Goal: Task Accomplishment & Management: Use online tool/utility

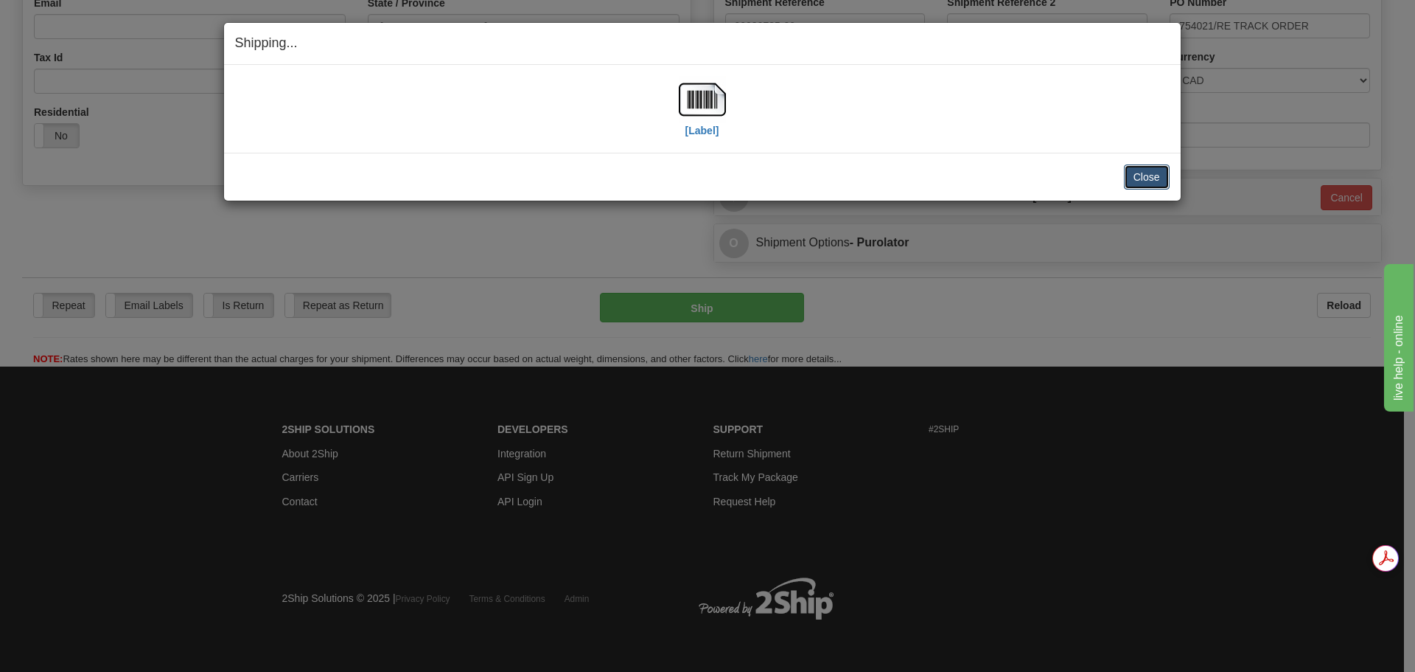
click at [1127, 176] on button "Close" at bounding box center [1147, 176] width 46 height 25
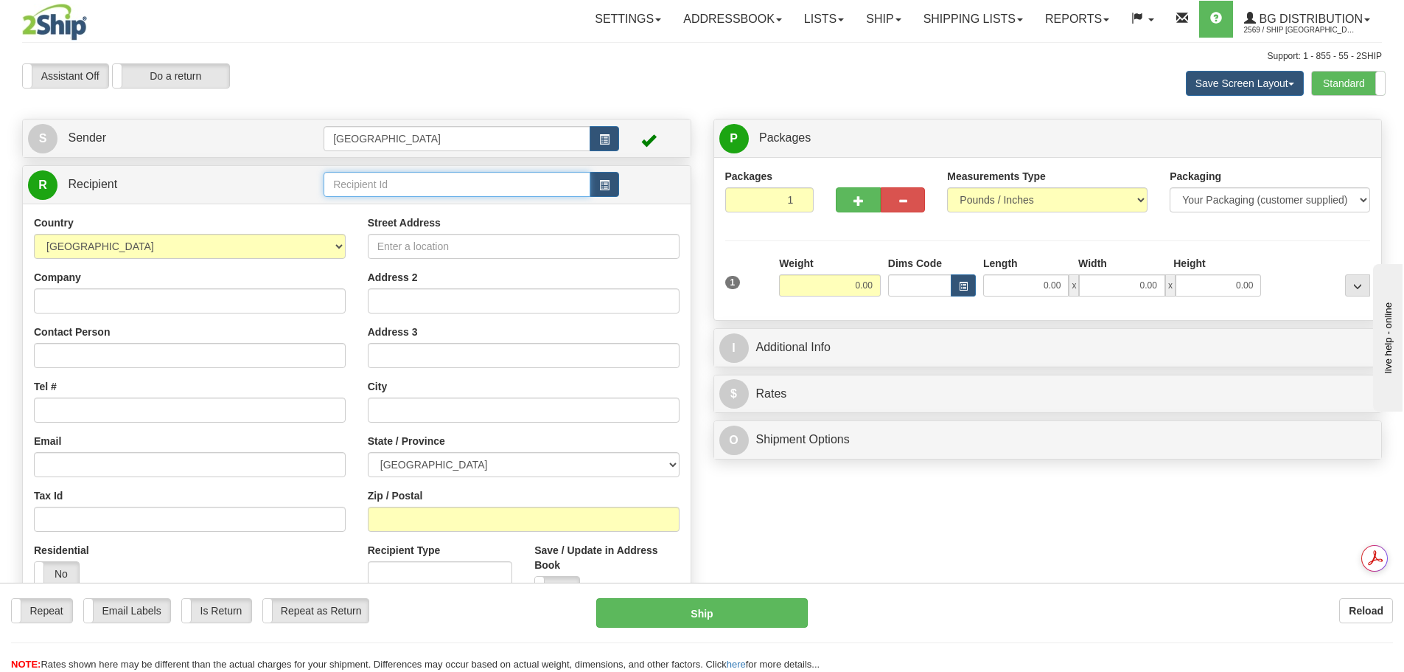
click at [426, 178] on input "text" at bounding box center [457, 184] width 267 height 25
click at [390, 204] on div "80014" at bounding box center [454, 207] width 253 height 16
type input "80014"
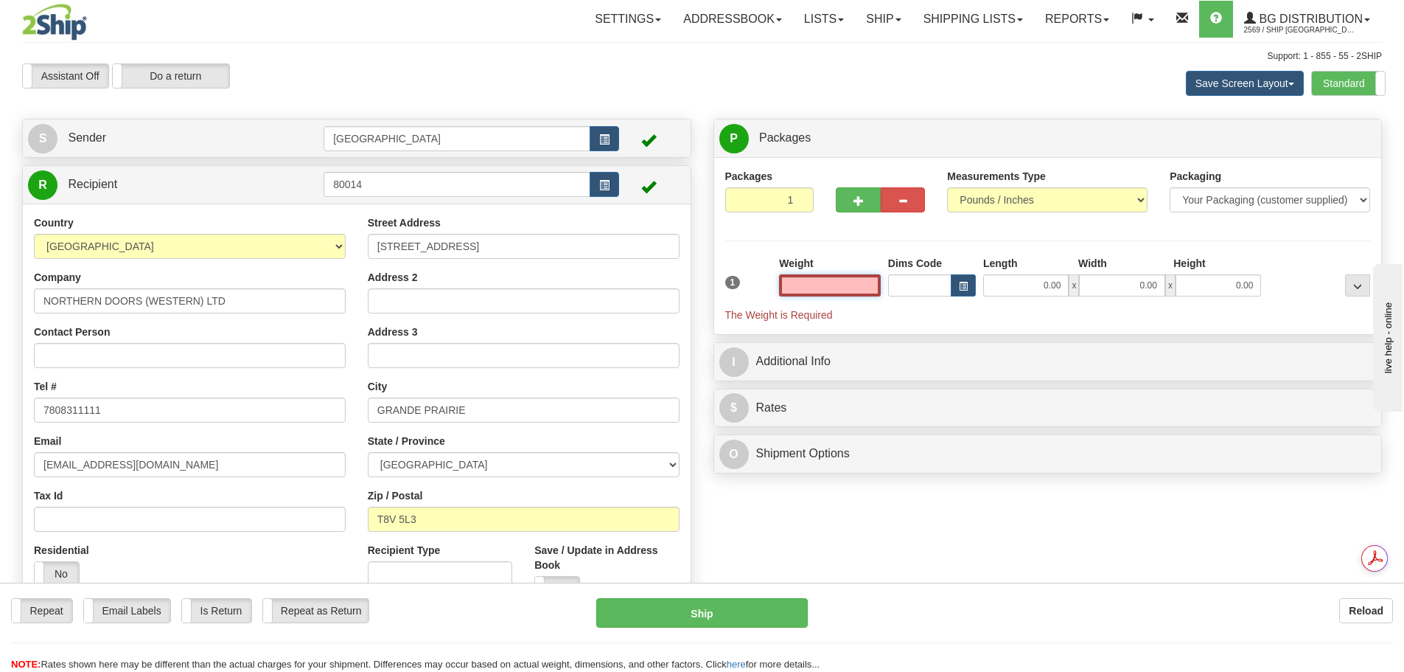
click at [848, 281] on input "text" at bounding box center [830, 285] width 102 height 22
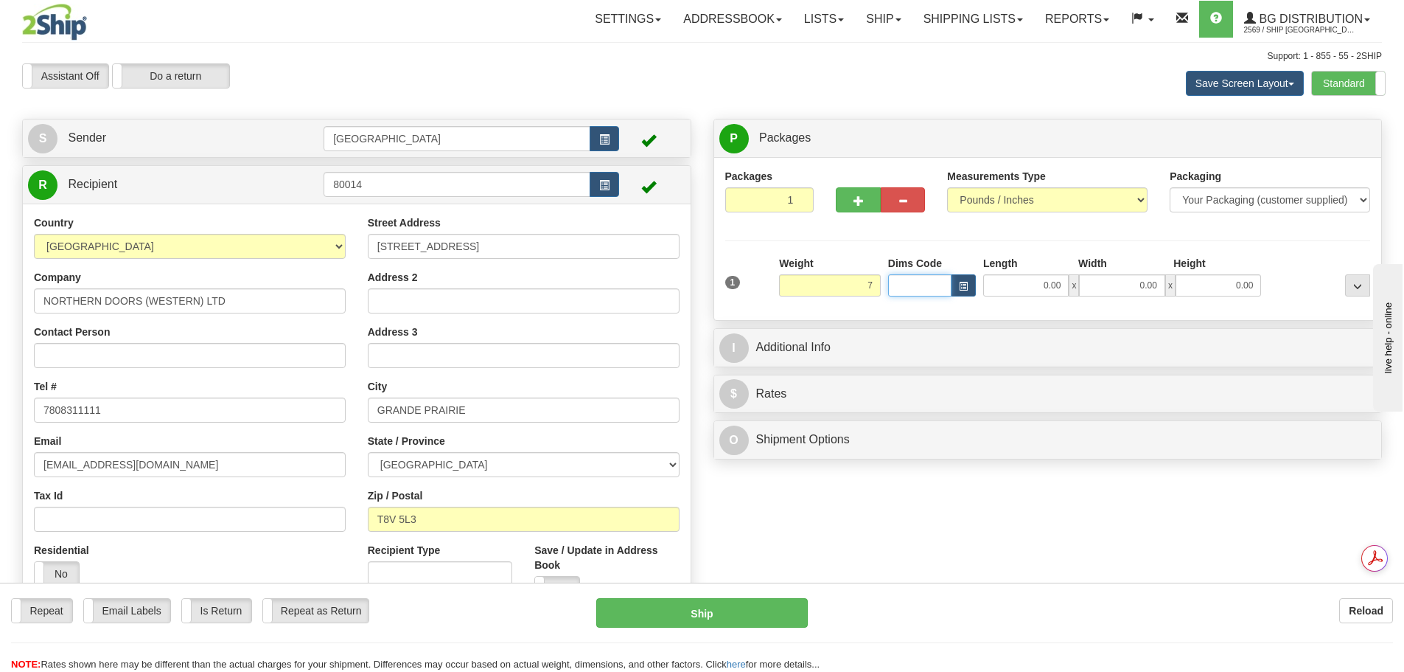
type input "7.00"
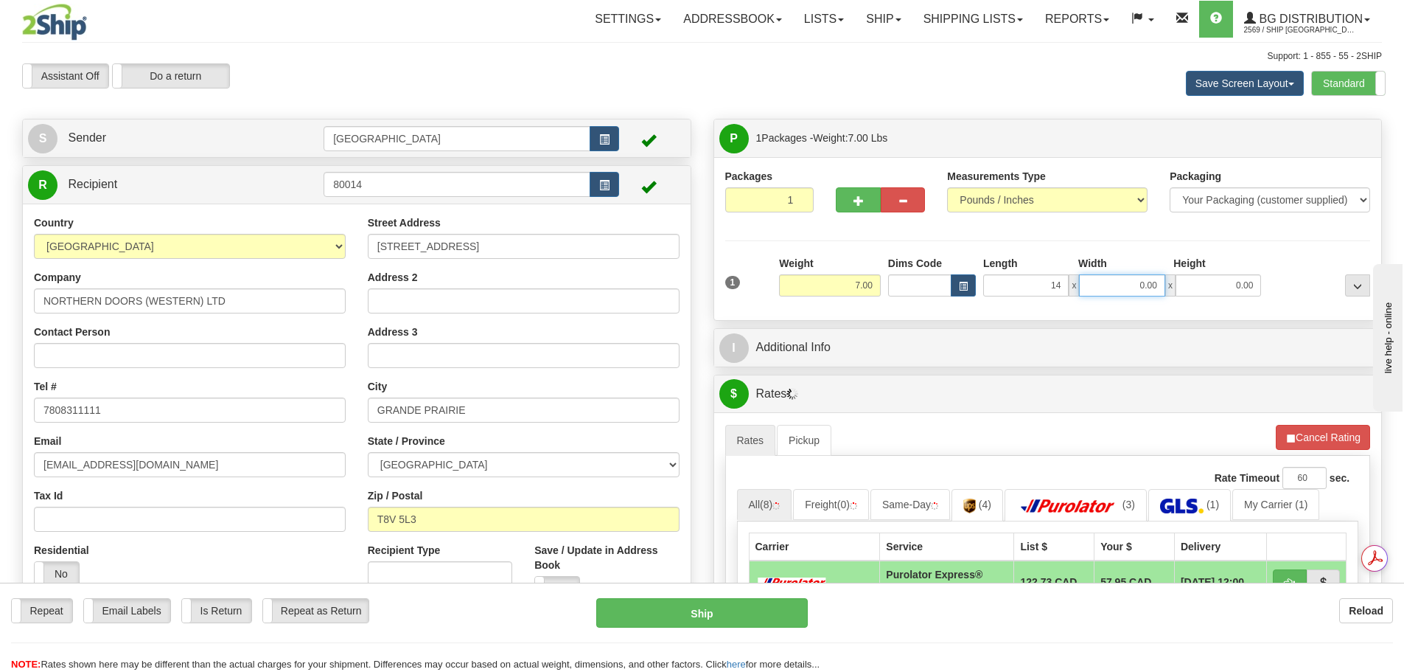
type input "14.00"
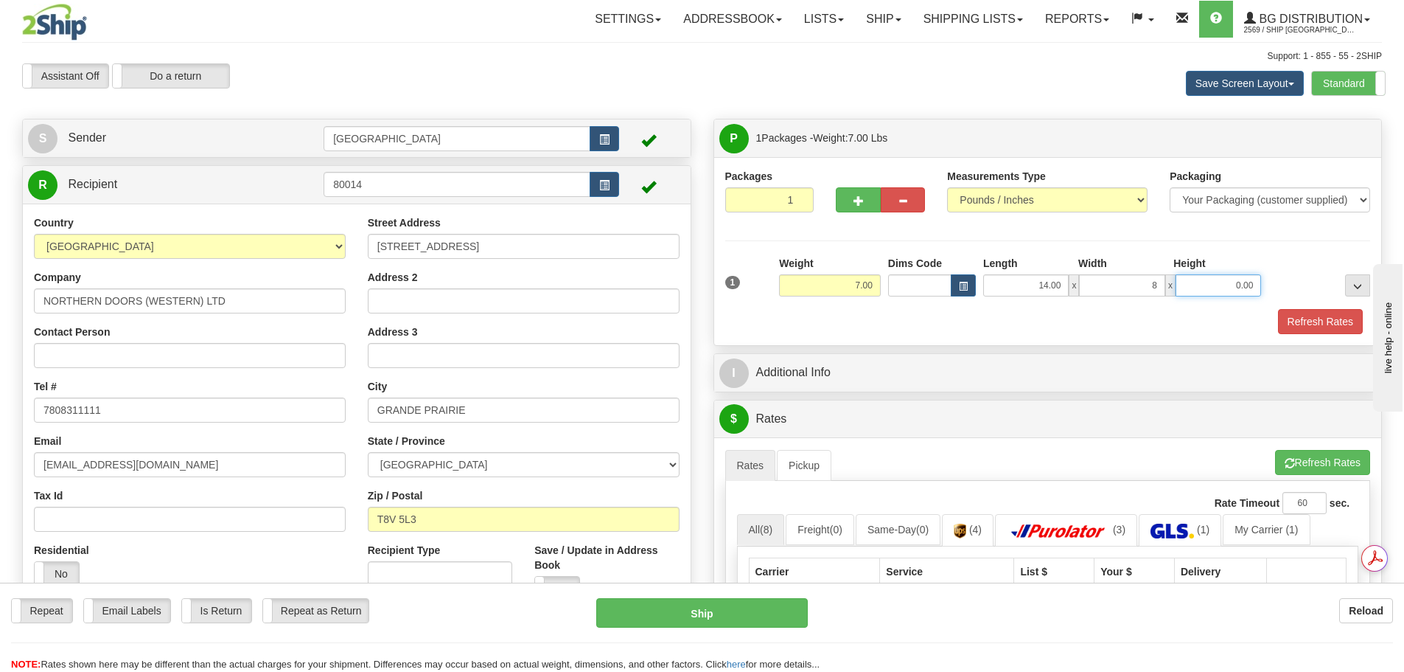
type input "8.00"
type input "5.00"
click at [1332, 330] on button "Refresh Rates" at bounding box center [1320, 321] width 85 height 25
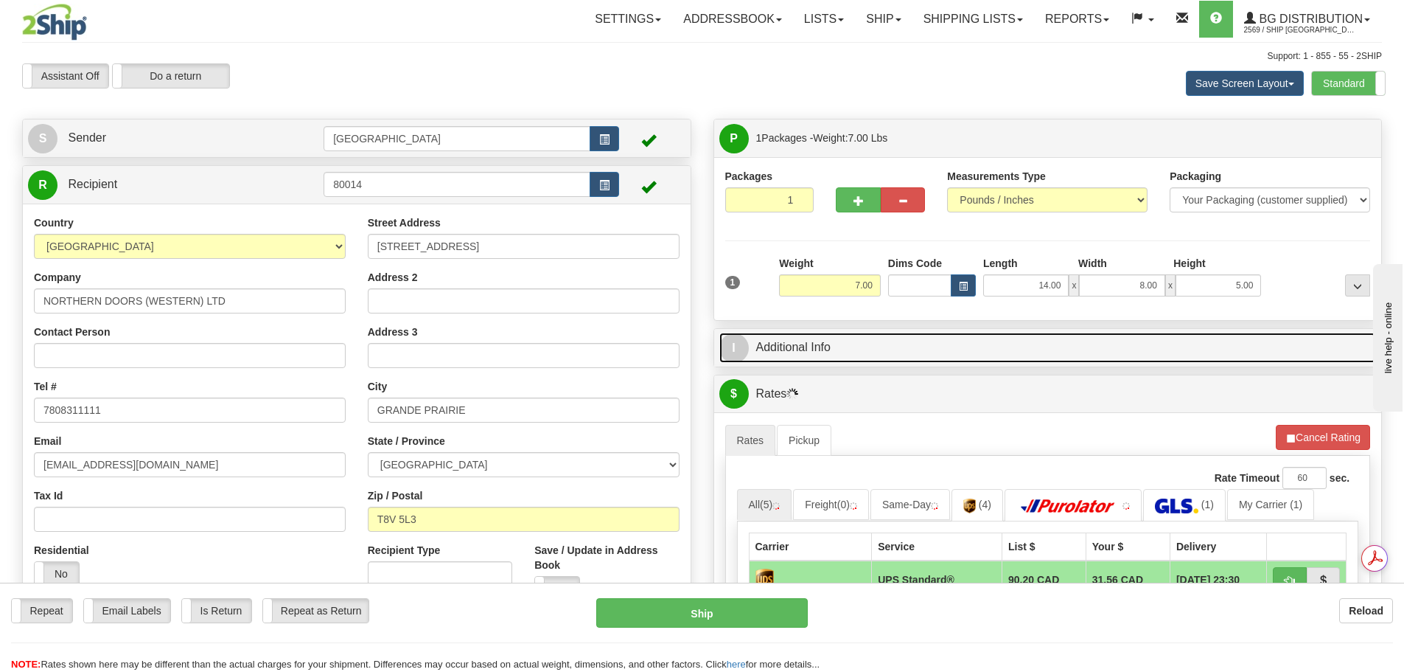
click at [919, 348] on link "I Additional Info" at bounding box center [1048, 347] width 658 height 30
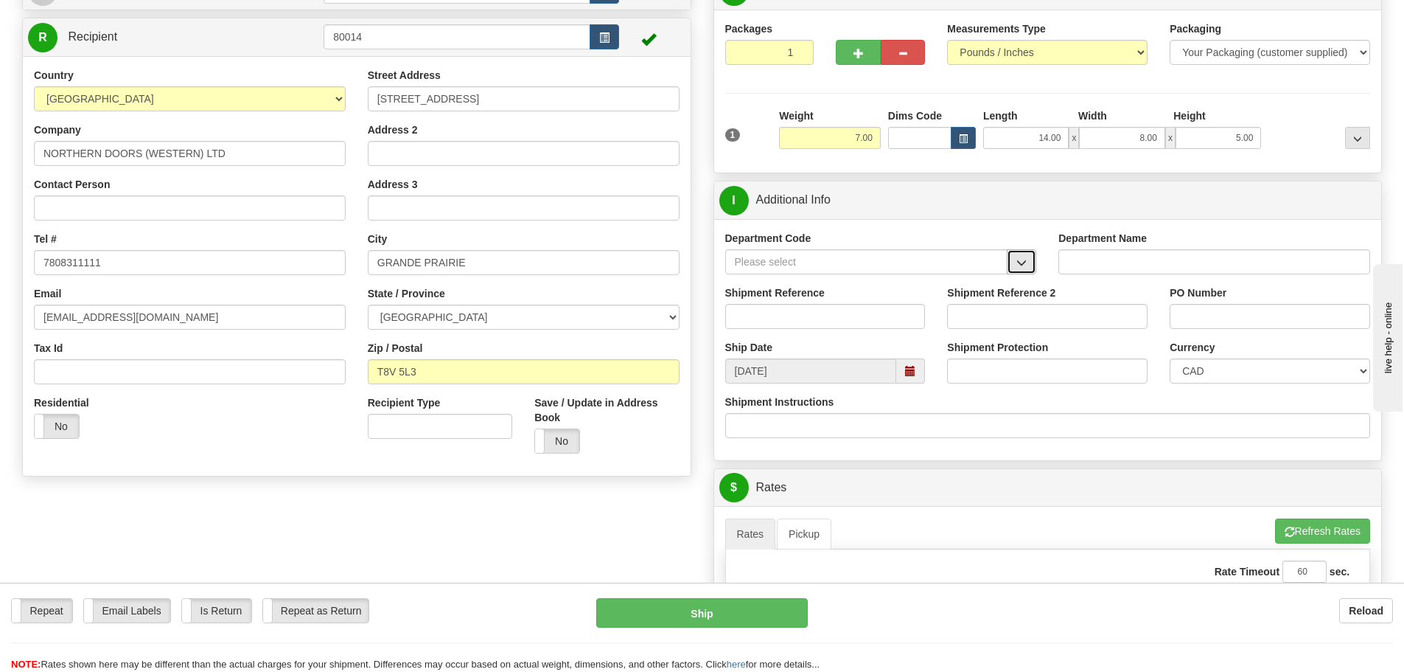
click at [1025, 264] on span "button" at bounding box center [1022, 263] width 10 height 10
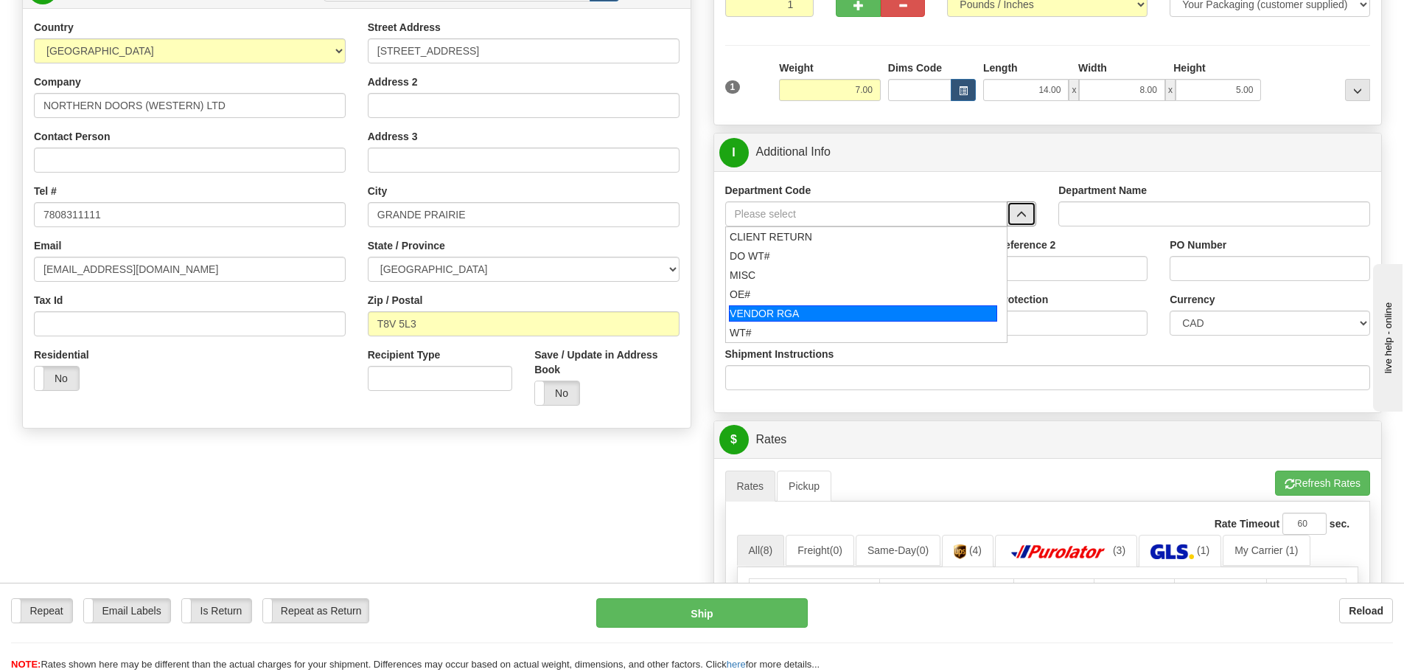
scroll to position [221, 0]
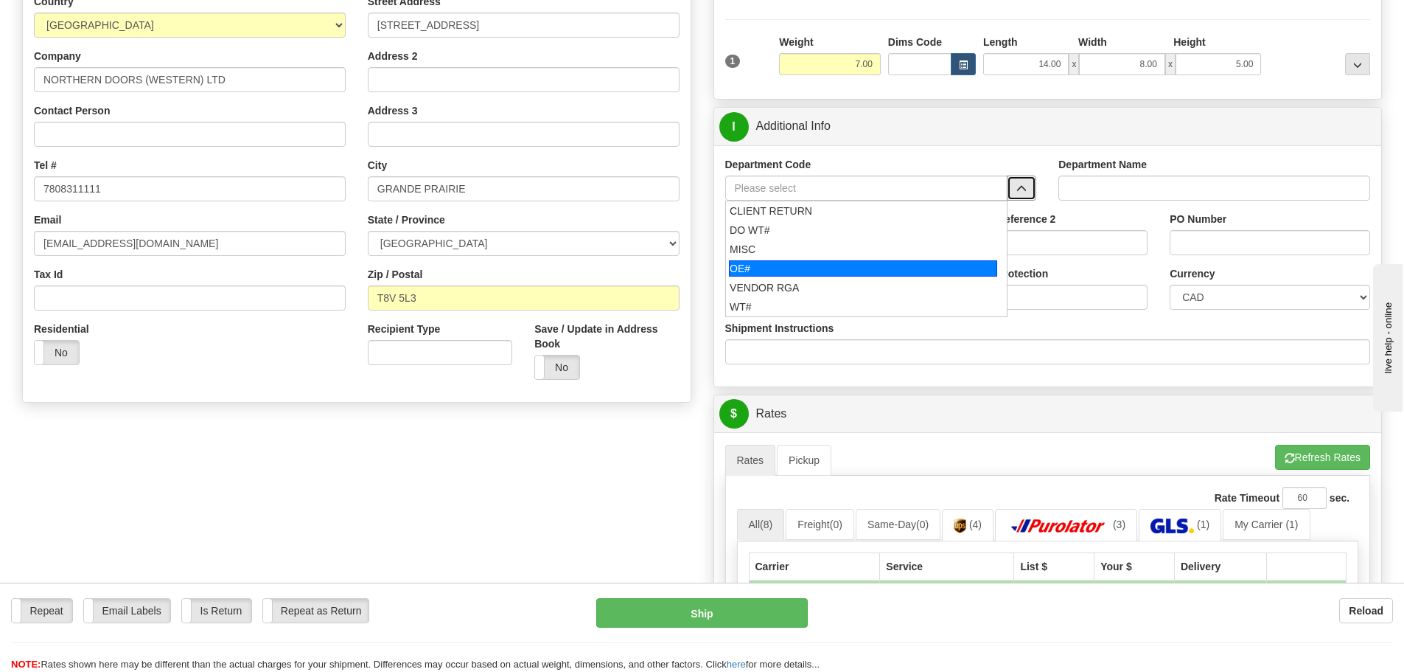
click at [921, 268] on div "OE#" at bounding box center [863, 268] width 268 height 16
type input "OE#"
type input "ORDERS"
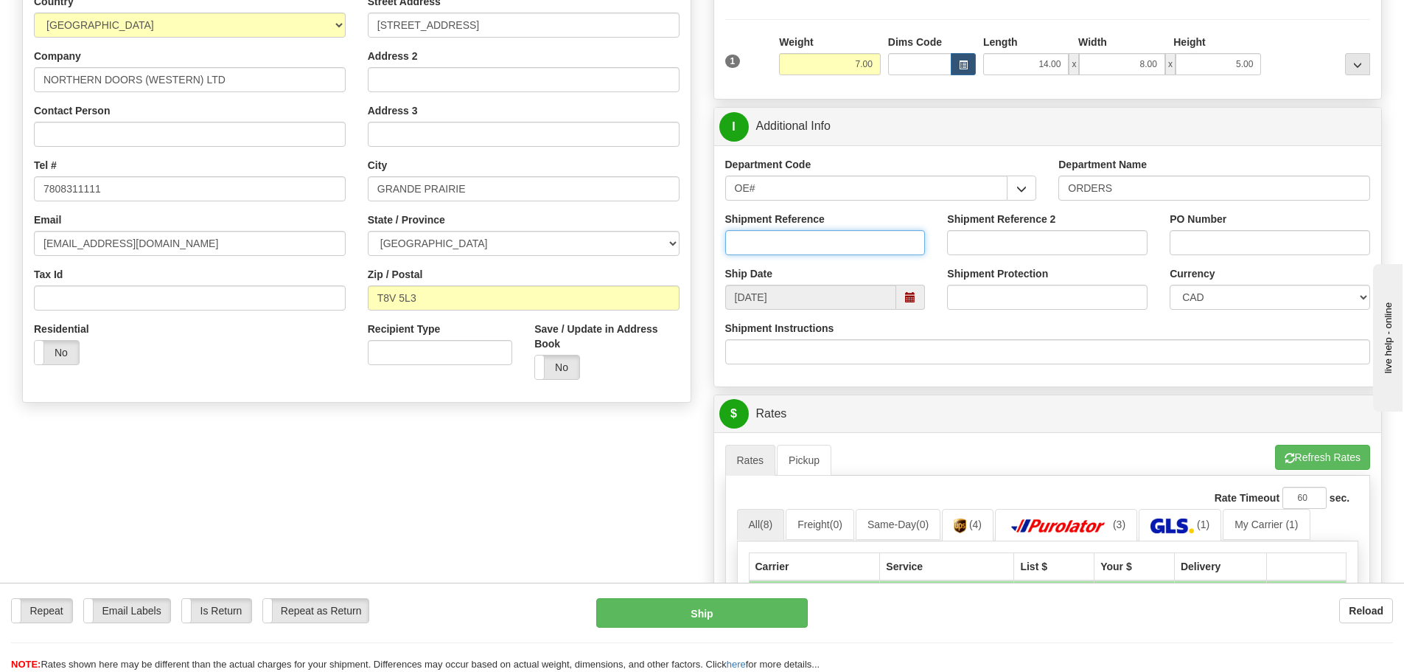
click at [868, 252] on input "Shipment Reference" at bounding box center [825, 242] width 201 height 25
type input "90041013-00"
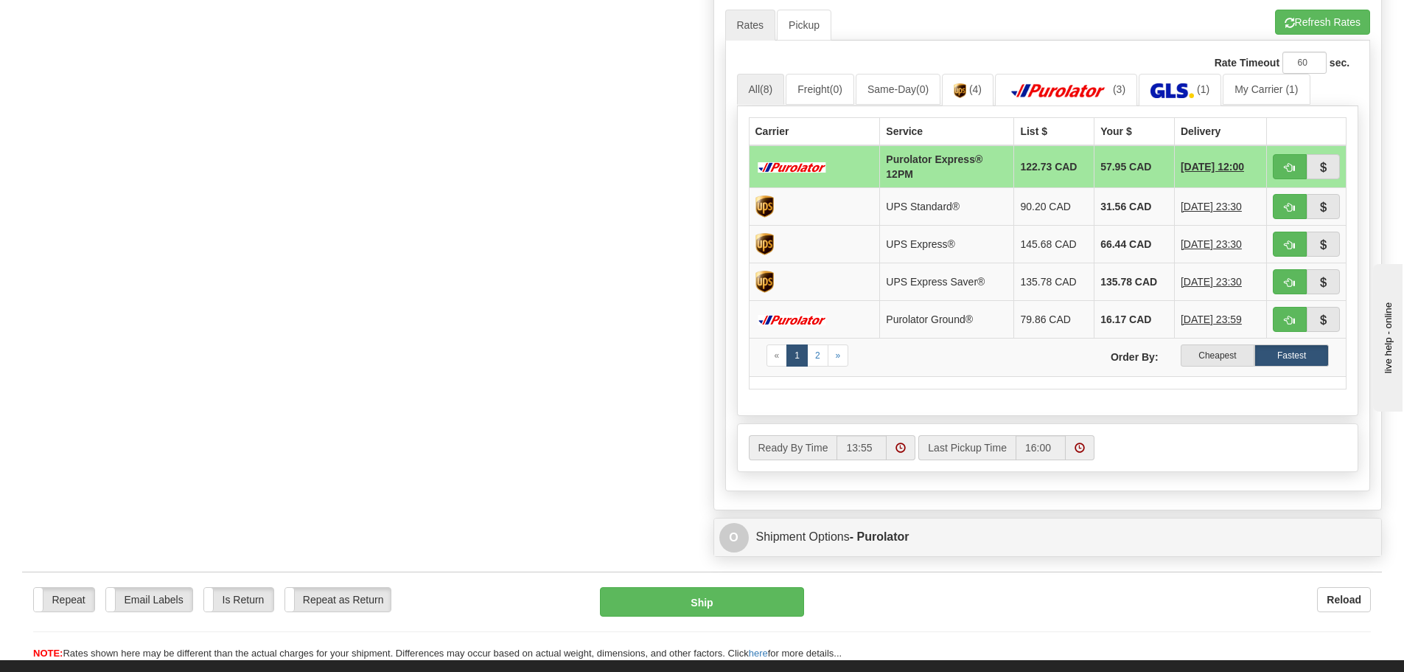
scroll to position [663, 0]
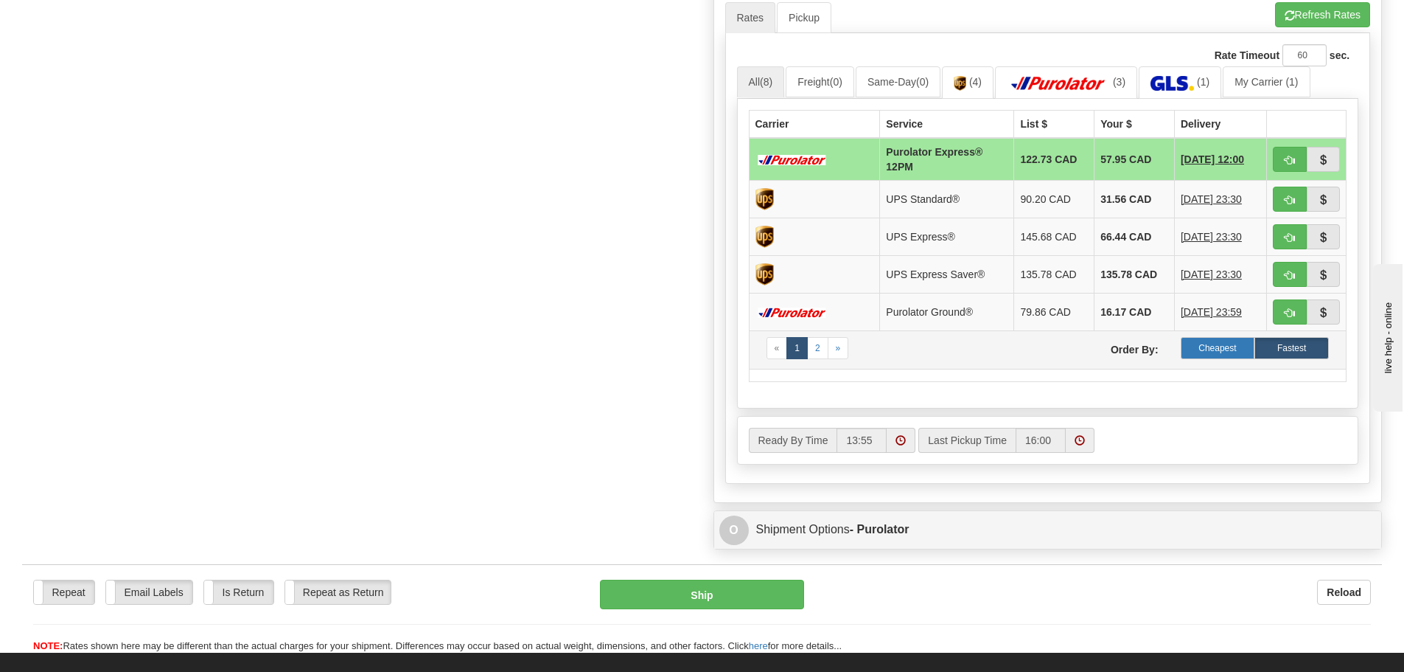
type input "AL1096"
click at [1224, 357] on label "Cheapest" at bounding box center [1218, 348] width 74 height 22
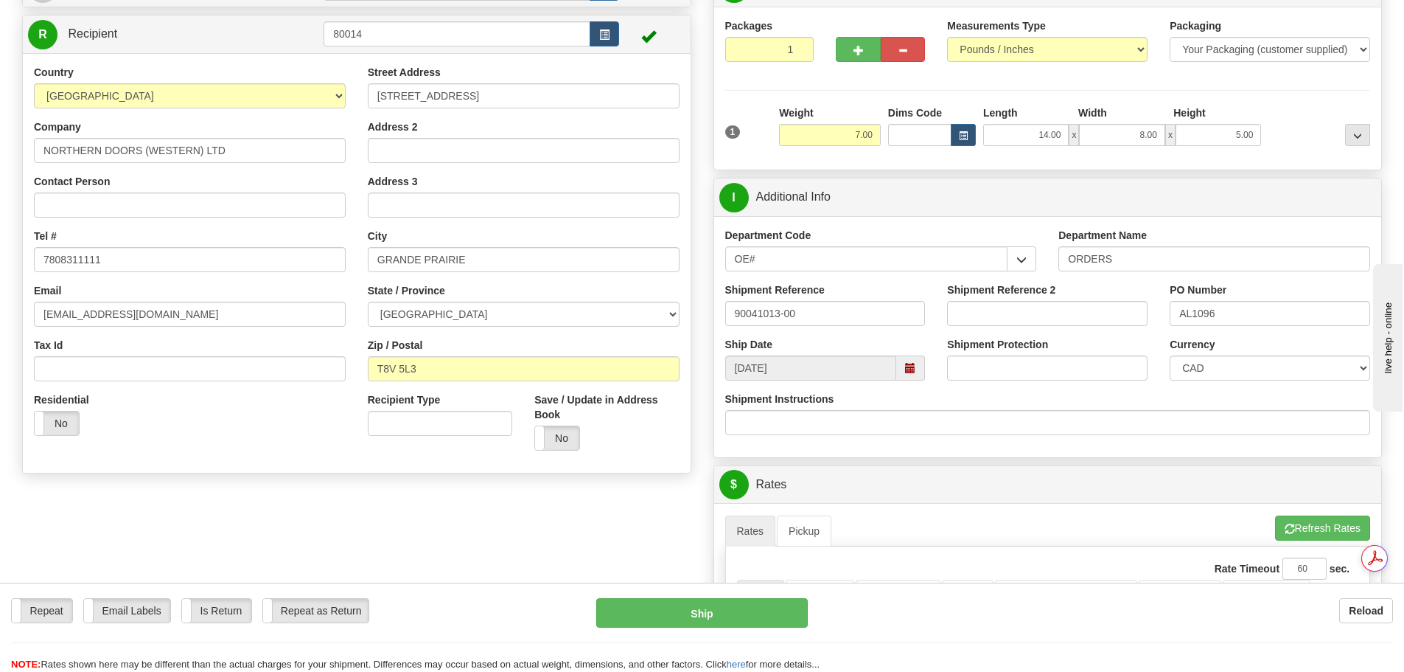
scroll to position [0, 0]
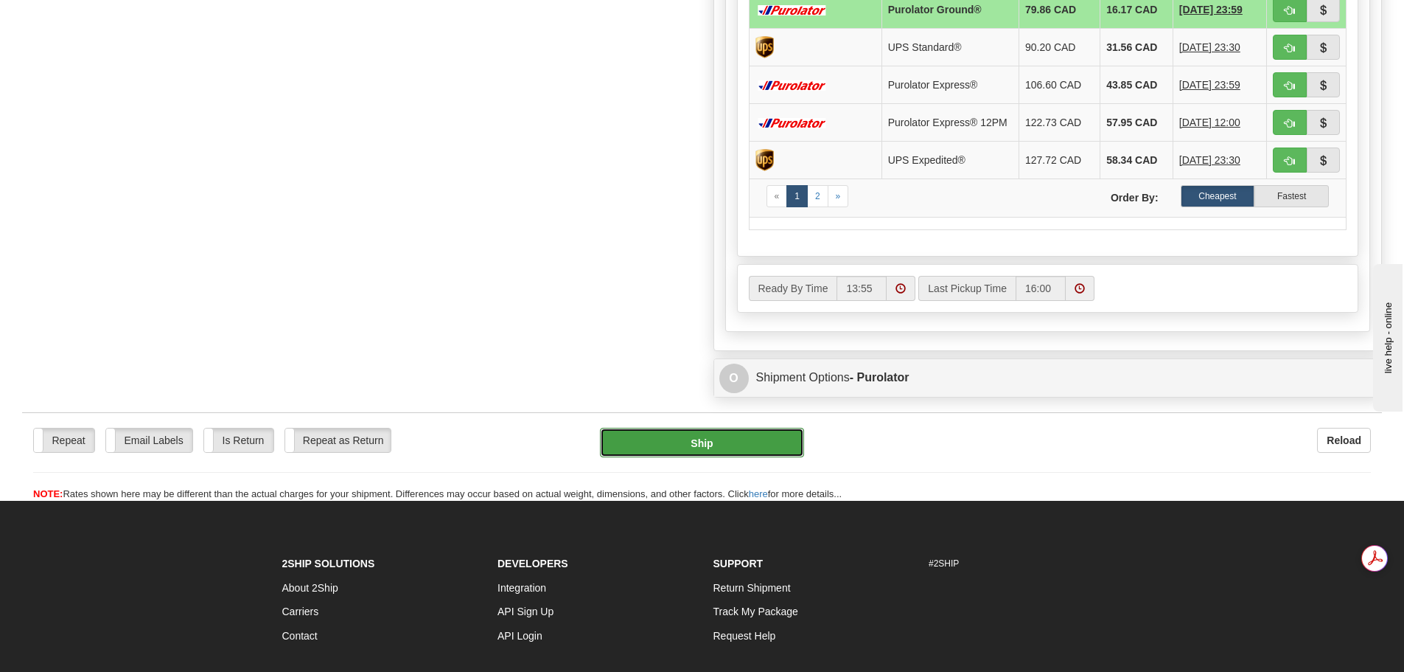
click at [757, 451] on button "Ship" at bounding box center [702, 442] width 204 height 29
type input "260"
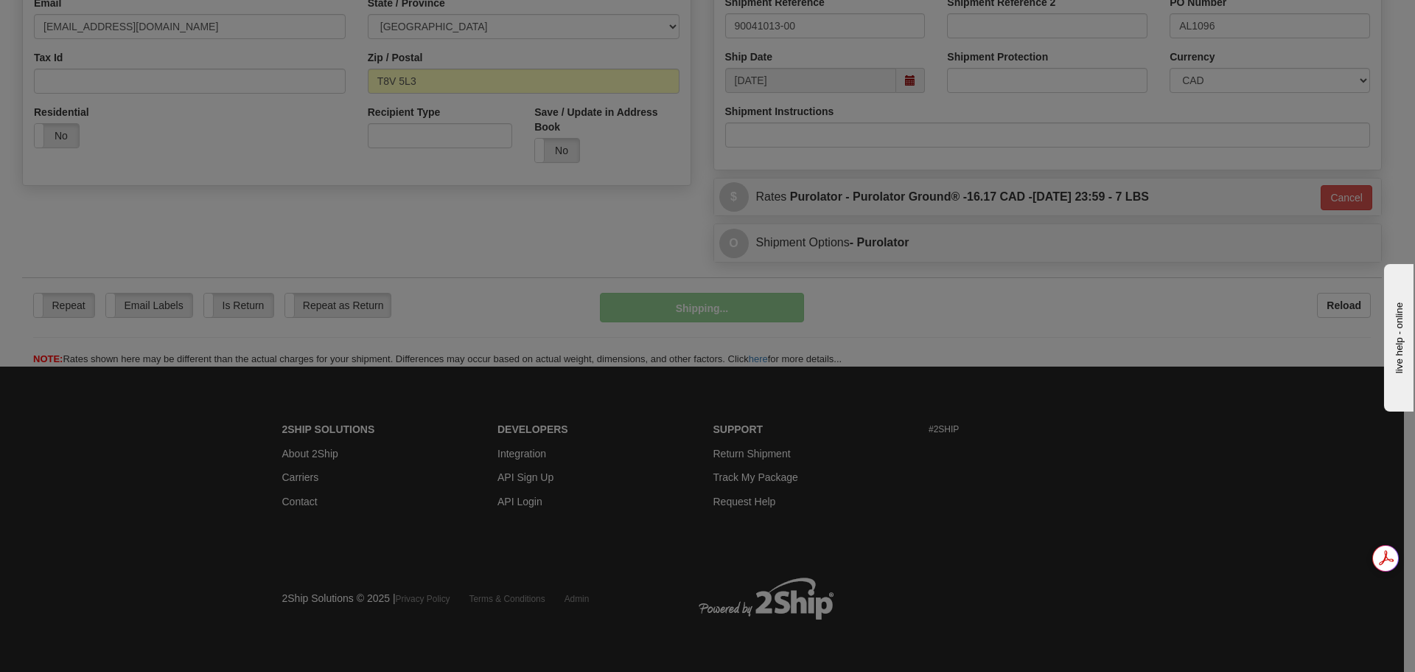
scroll to position [439, 0]
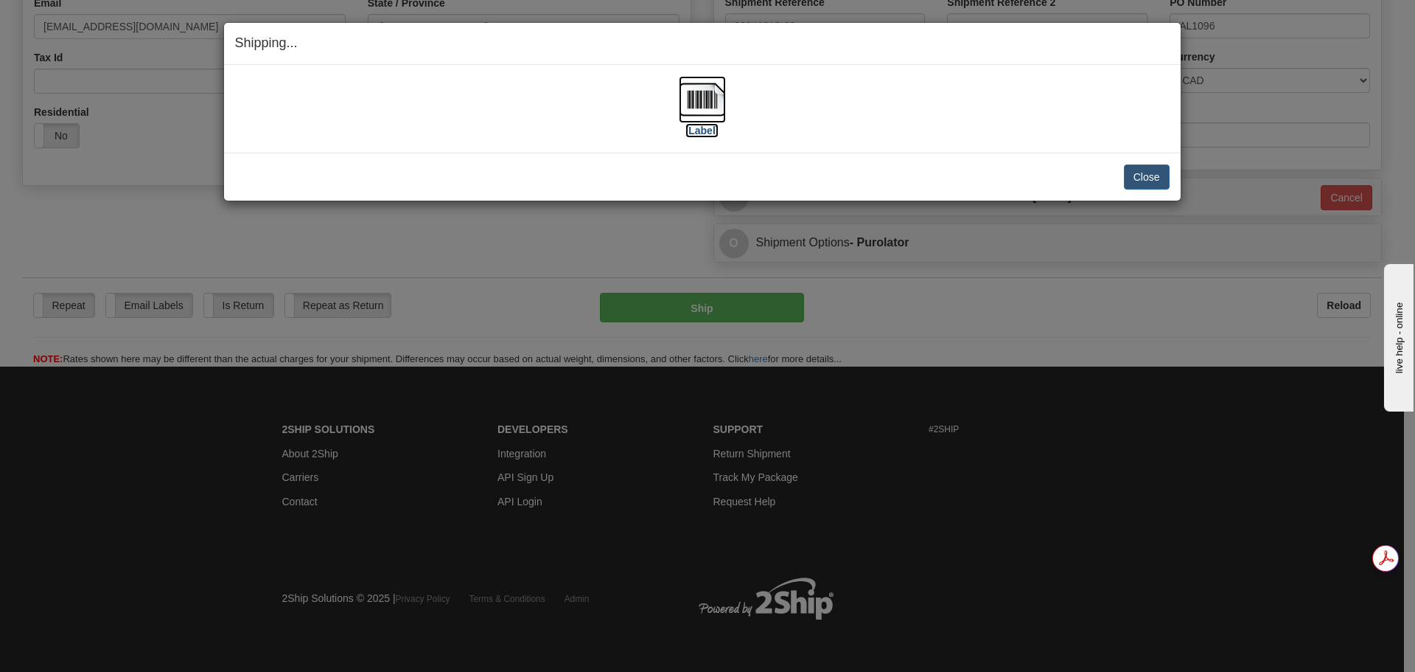
click at [703, 121] on img at bounding box center [702, 99] width 47 height 47
click at [1158, 179] on button "Close" at bounding box center [1147, 176] width 46 height 25
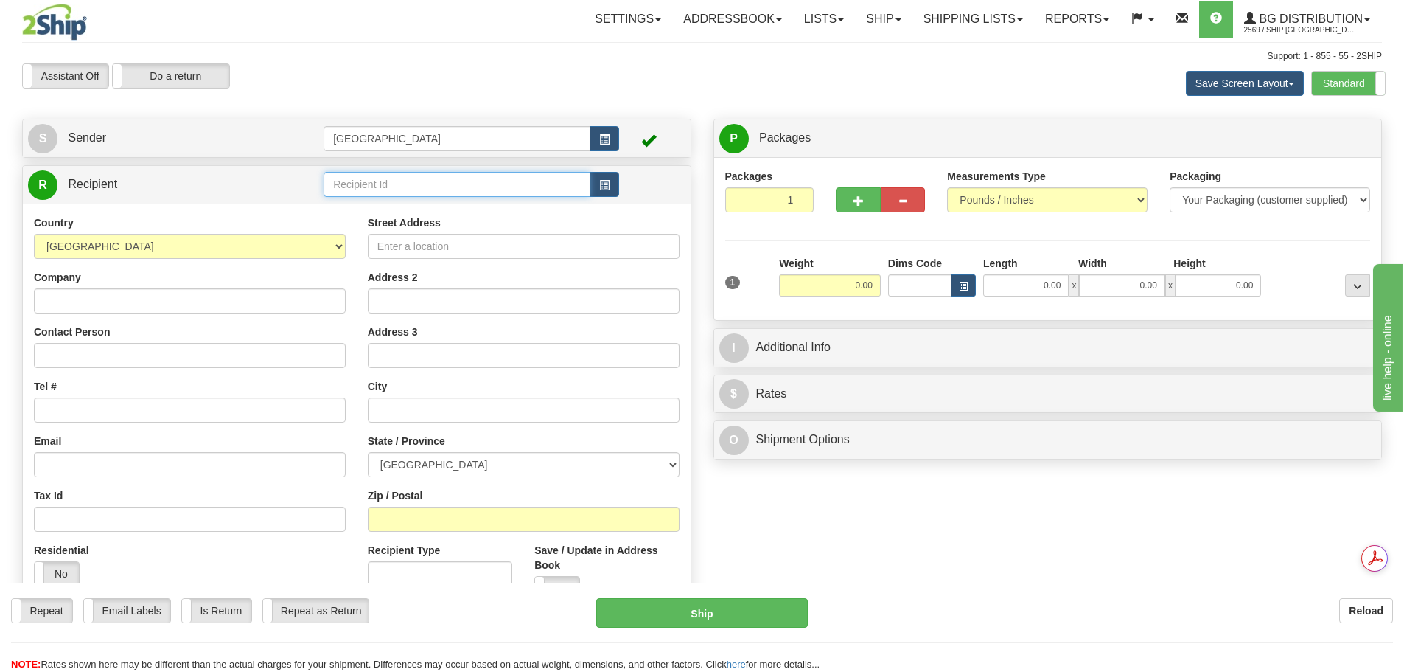
click at [428, 187] on input "text" at bounding box center [457, 184] width 267 height 25
click at [384, 212] on div "52000" at bounding box center [454, 207] width 253 height 16
type input "52000"
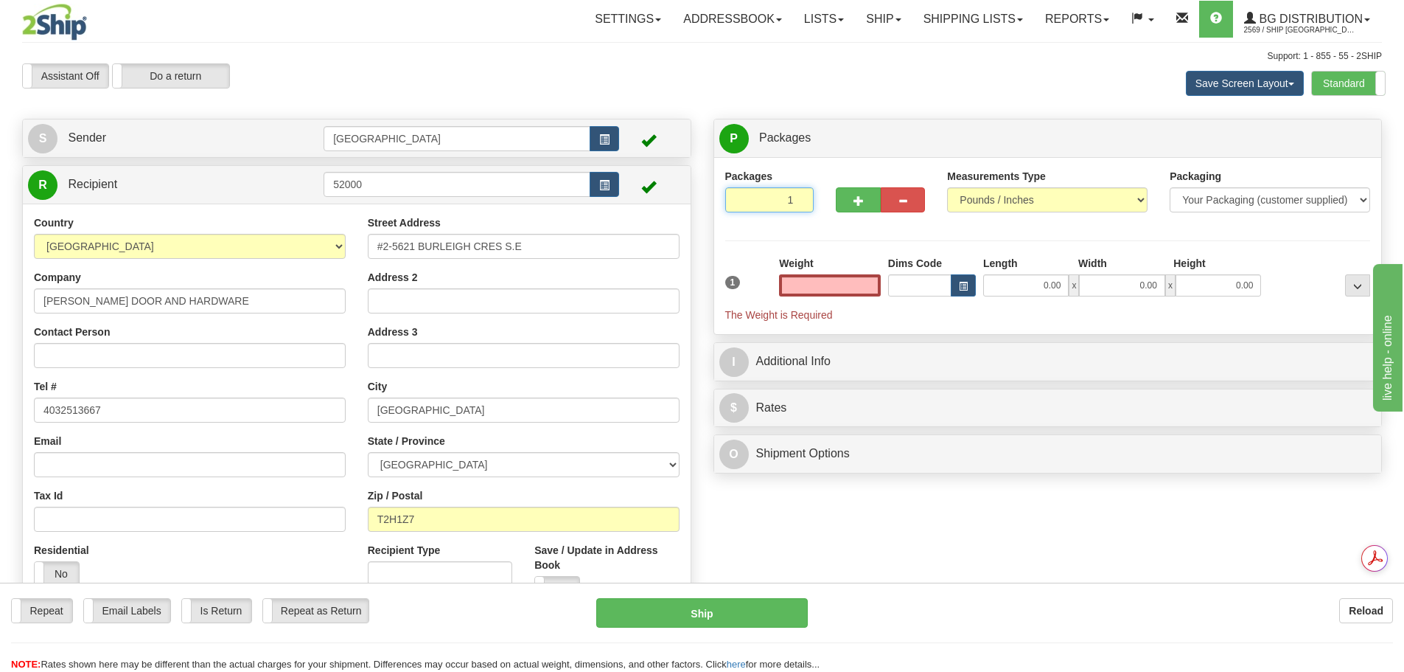
type input "0.00"
click at [799, 192] on input "1" at bounding box center [769, 199] width 89 height 25
type input "2"
click at [798, 198] on input "2" at bounding box center [769, 199] width 89 height 25
click at [1365, 132] on label "Package Level Pack.." at bounding box center [1339, 139] width 74 height 22
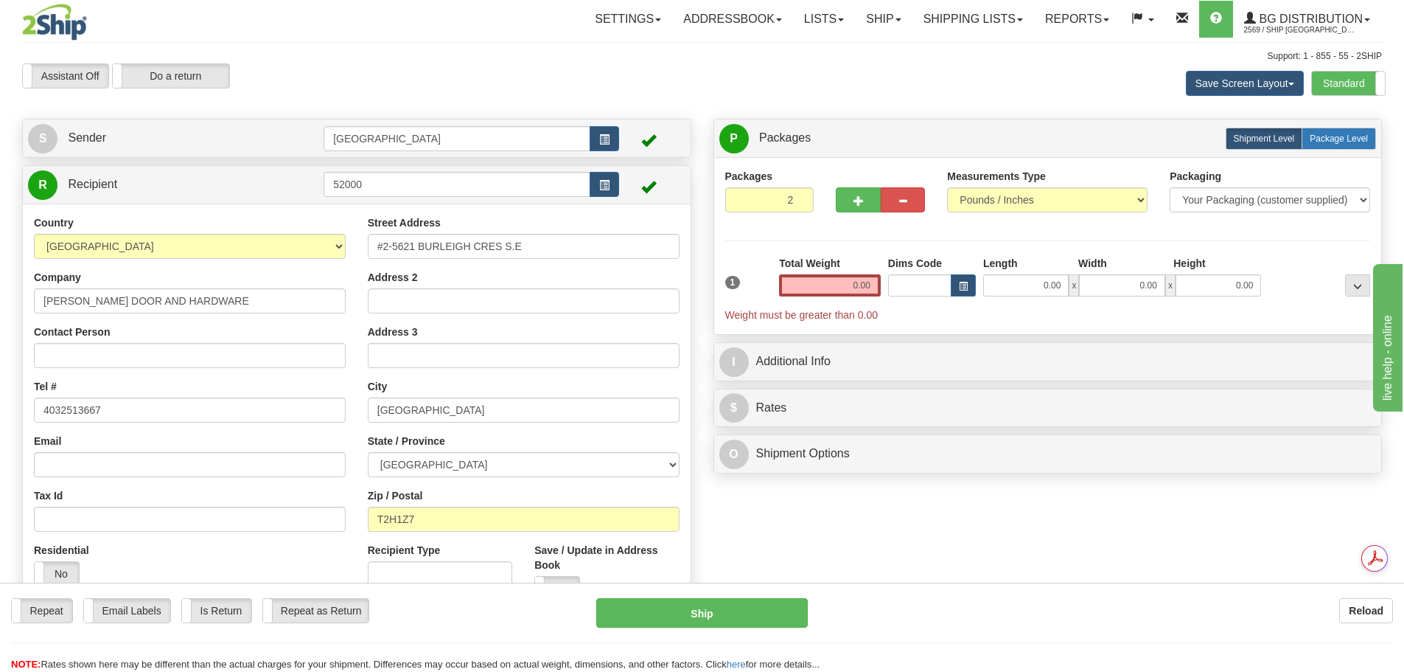
radio input "true"
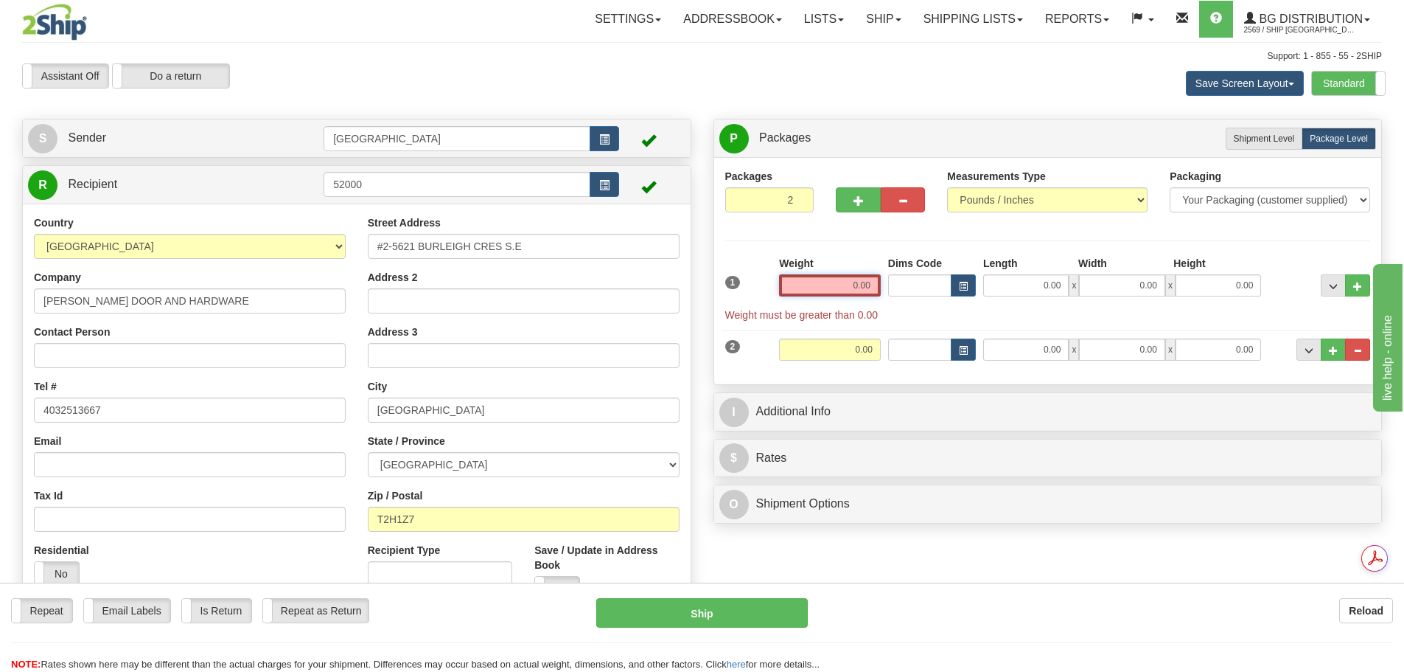
drag, startPoint x: 962, startPoint y: 278, endPoint x: 997, endPoint y: 278, distance: 35.4
click at [997, 278] on div "1 Weight 0.00 Dims Code 0.00" at bounding box center [1048, 289] width 653 height 66
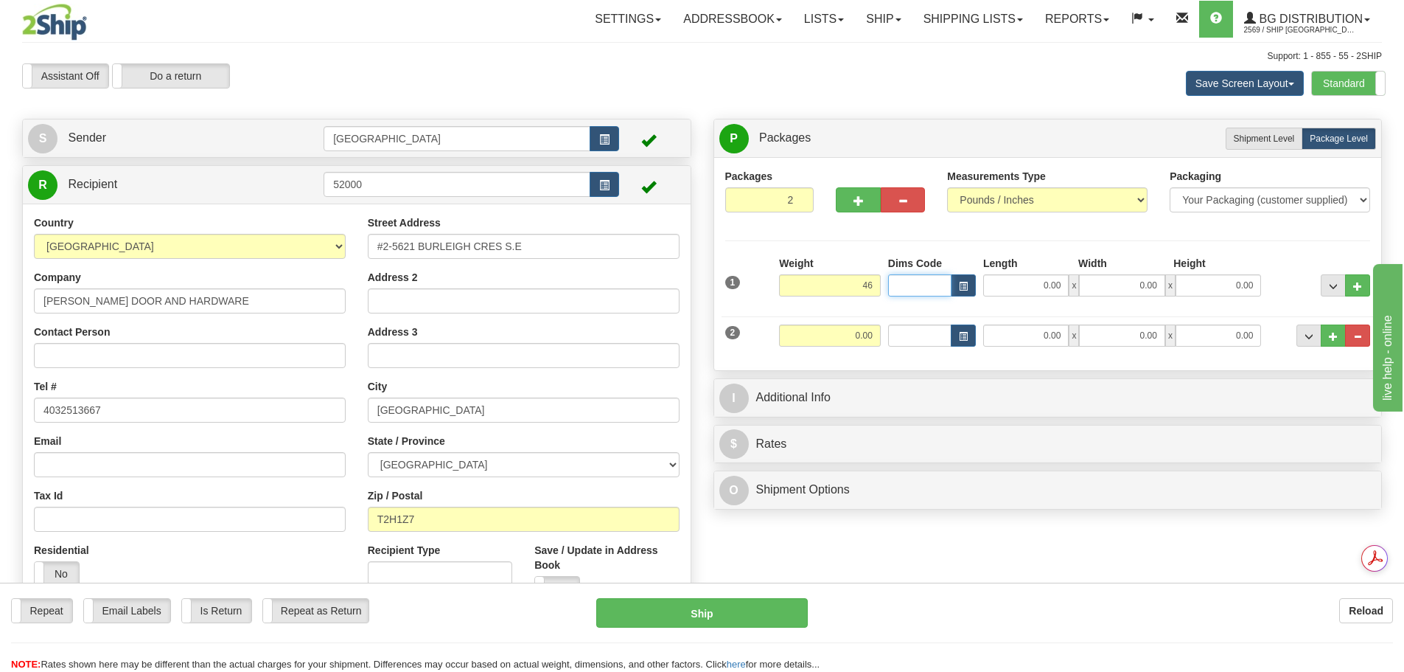
type input "46.00"
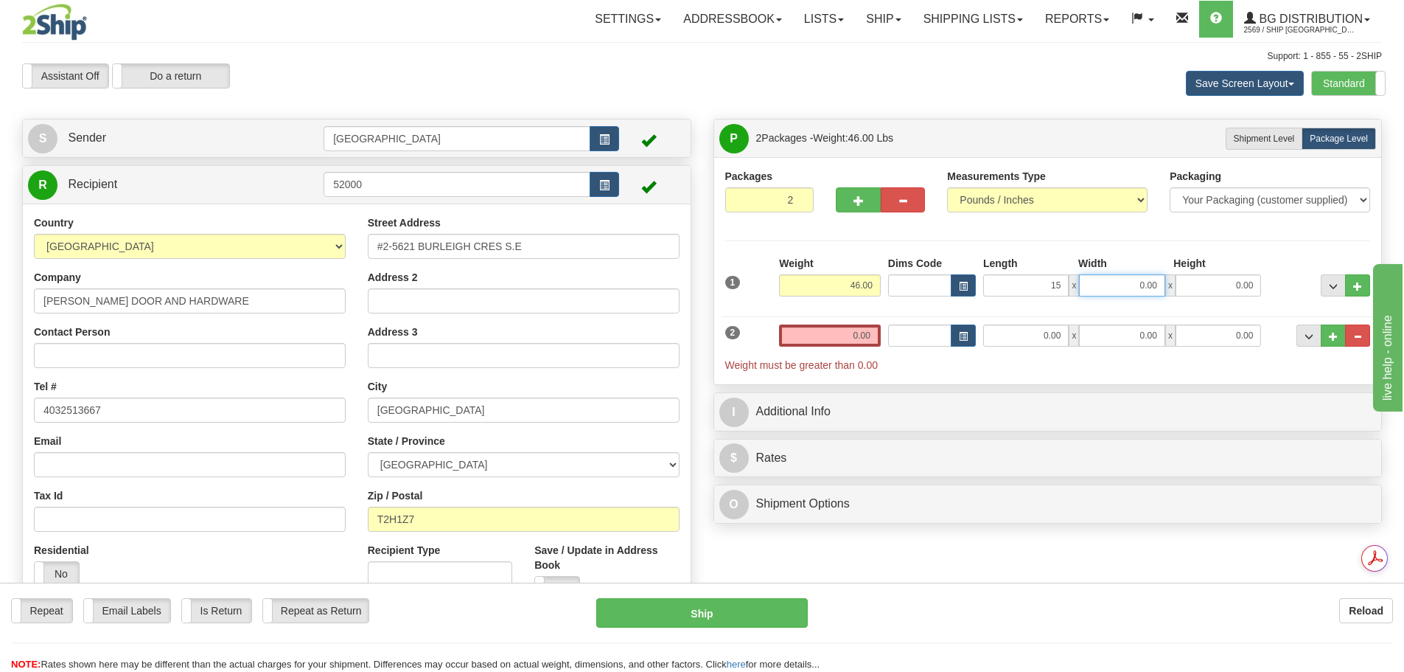
type input "15.00"
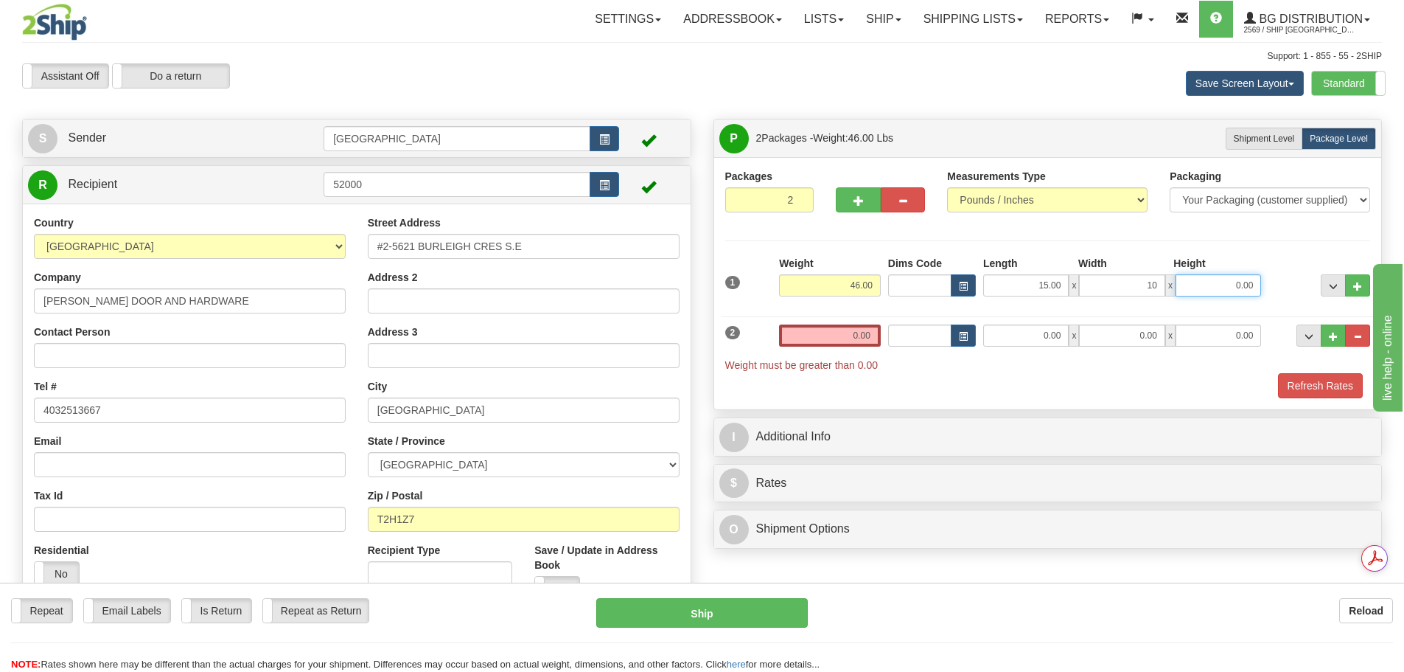
type input "10.00"
drag, startPoint x: 840, startPoint y: 333, endPoint x: 986, endPoint y: 307, distance: 147.6
click at [994, 307] on div "1 Weight 46.00 Dims Code" at bounding box center [1048, 327] width 646 height 142
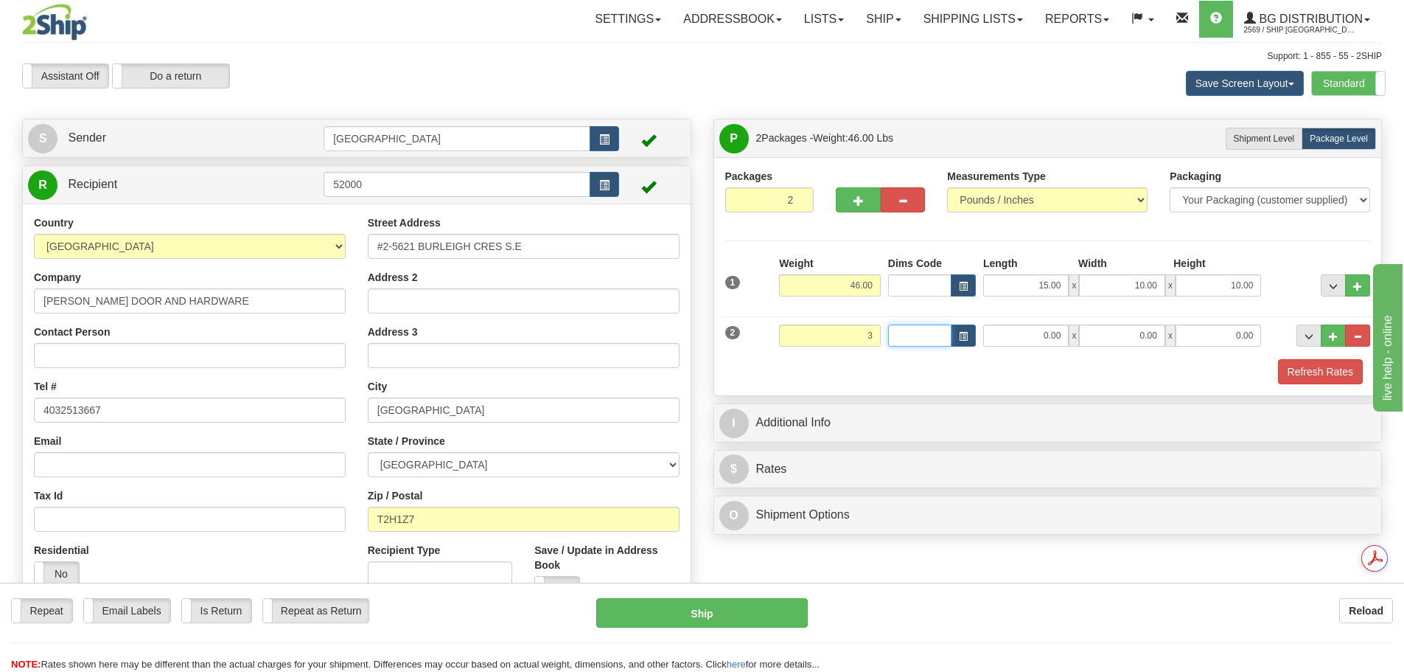
type input "3.00"
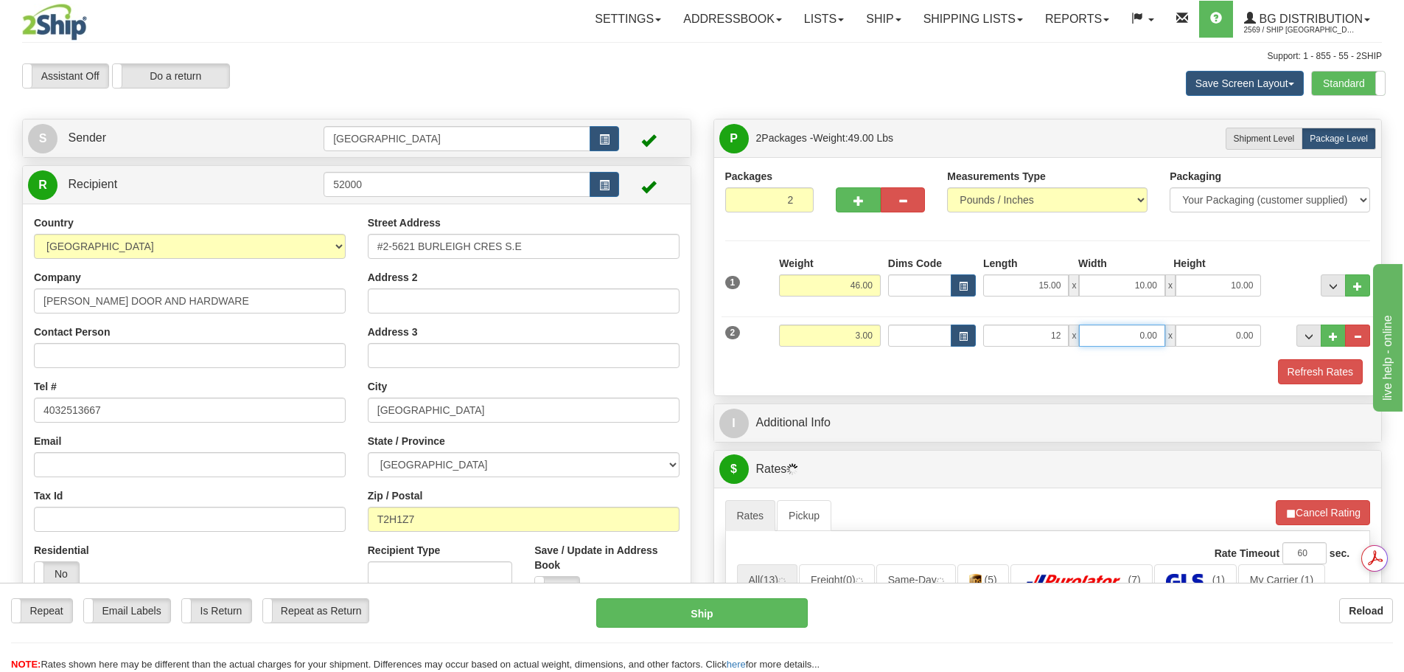
type input "12.00"
type input "7.00"
type input "5.00"
click at [1286, 377] on button "Refresh Rates" at bounding box center [1320, 371] width 85 height 25
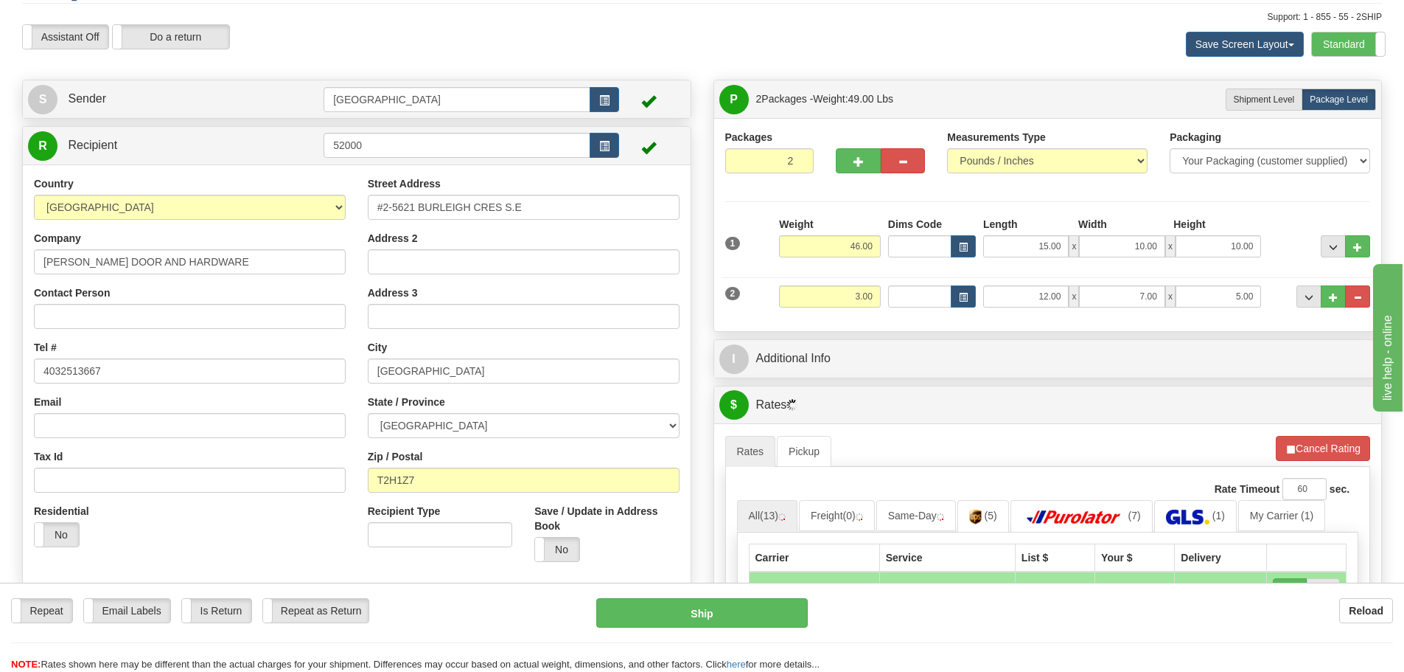
scroll to position [74, 0]
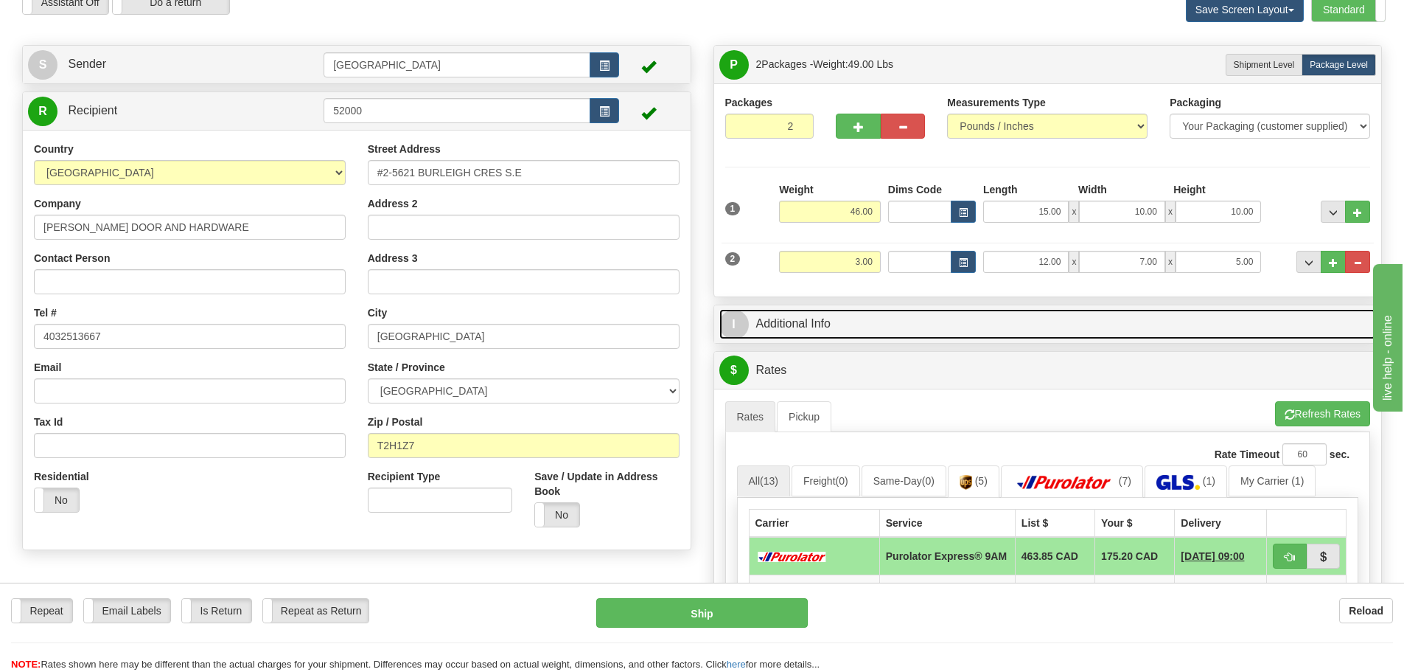
click at [938, 313] on link "I Additional Info" at bounding box center [1048, 324] width 658 height 30
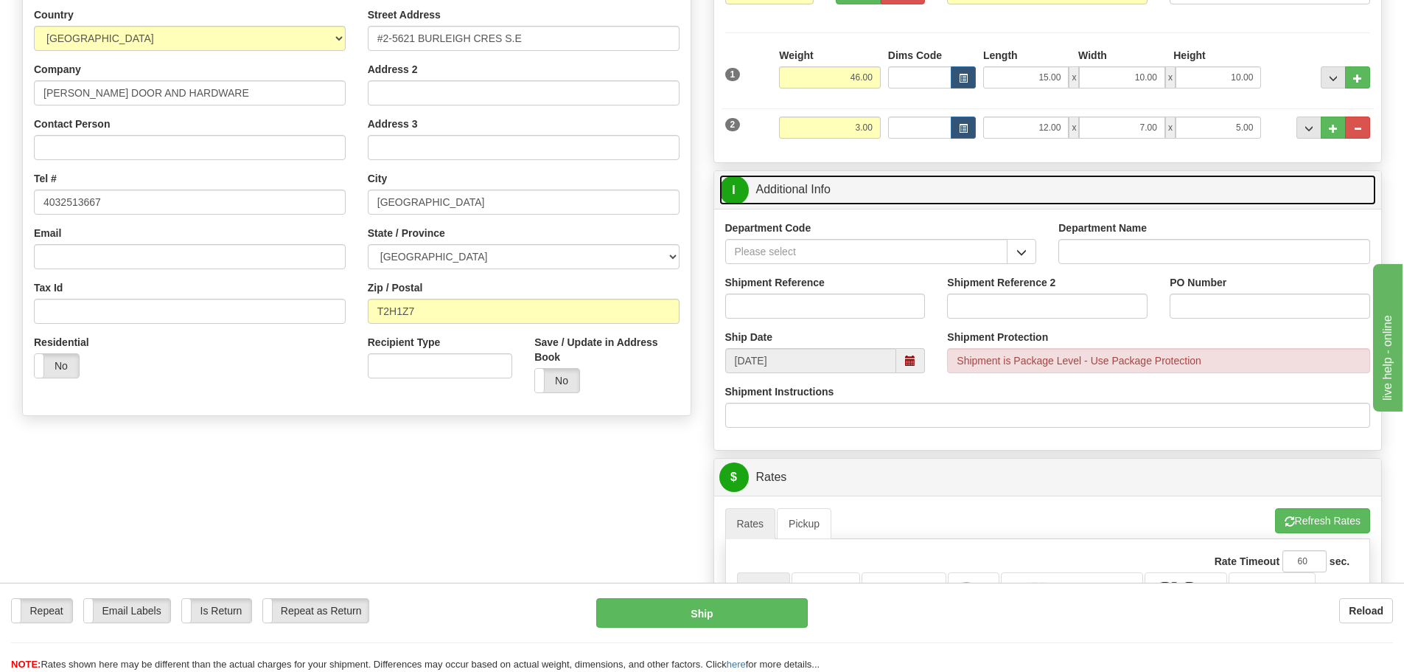
scroll to position [221, 0]
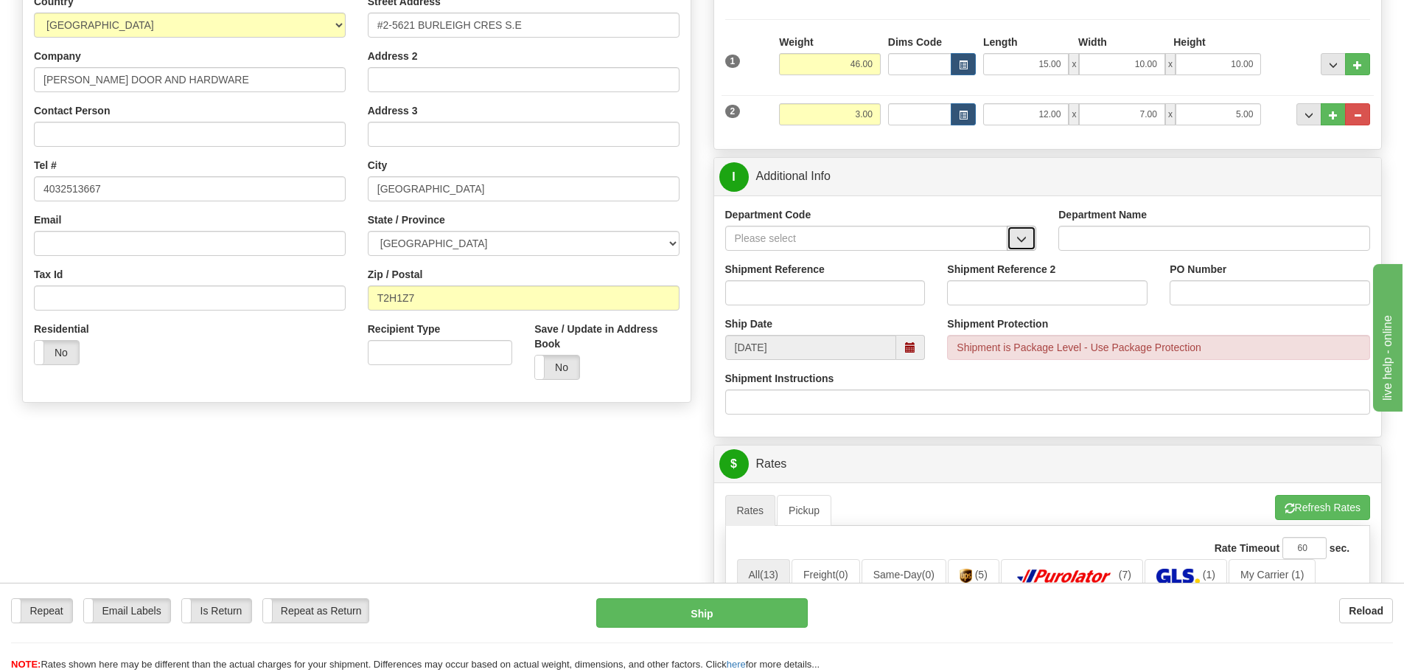
click at [1022, 245] on button "button" at bounding box center [1021, 238] width 29 height 25
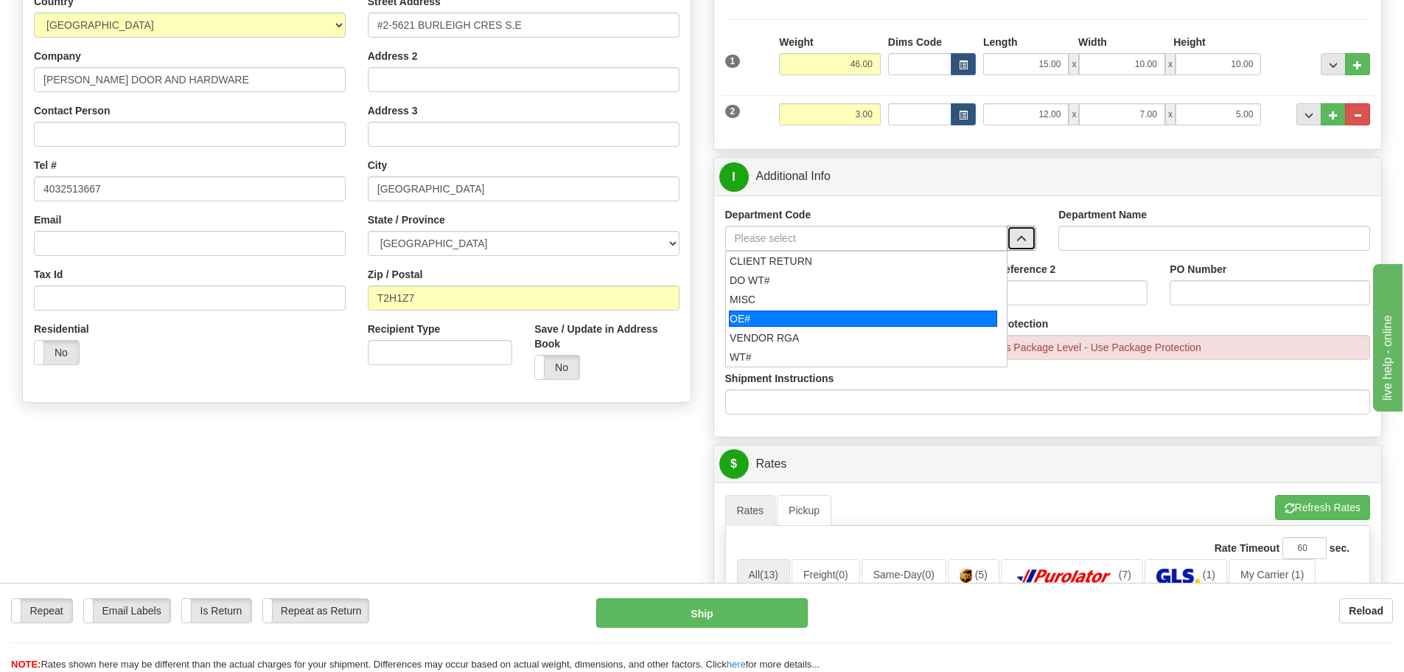
click at [899, 324] on div "OE#" at bounding box center [863, 318] width 268 height 16
type input "OE#"
type input "ORDERS"
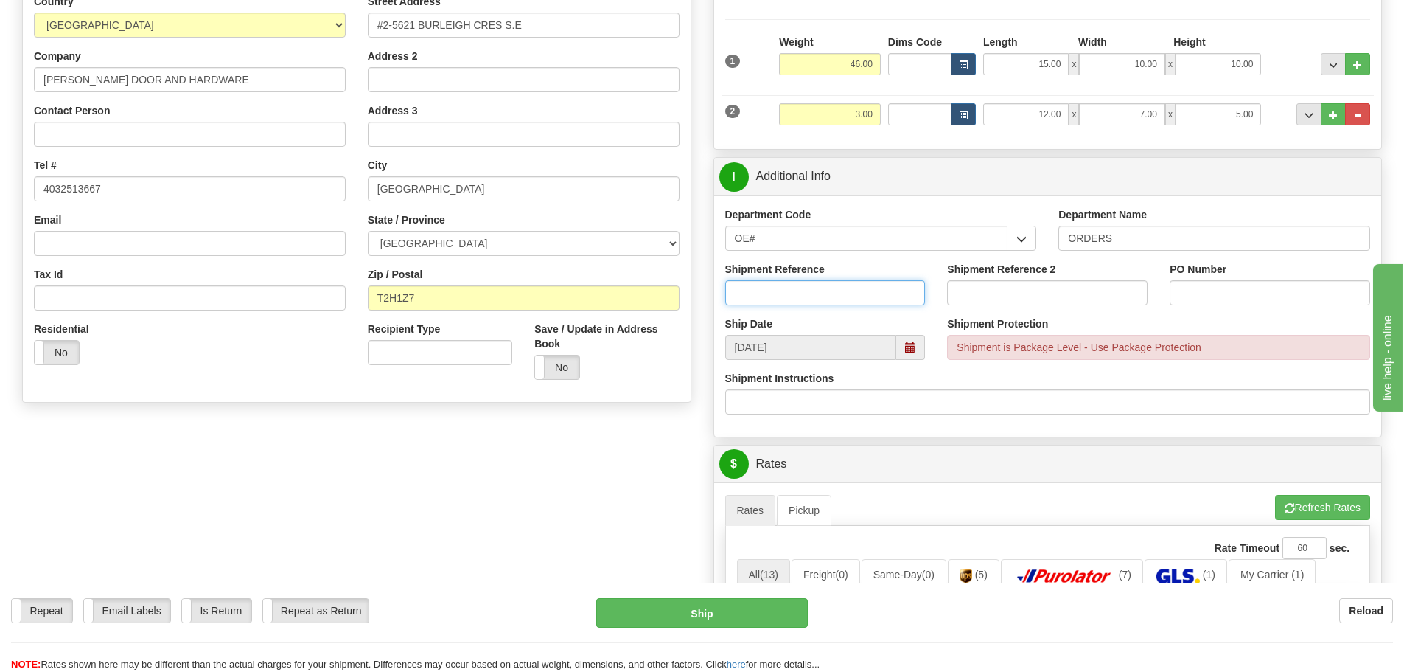
click at [808, 289] on input "Shipment Reference" at bounding box center [825, 292] width 201 height 25
type input "90041018-00"
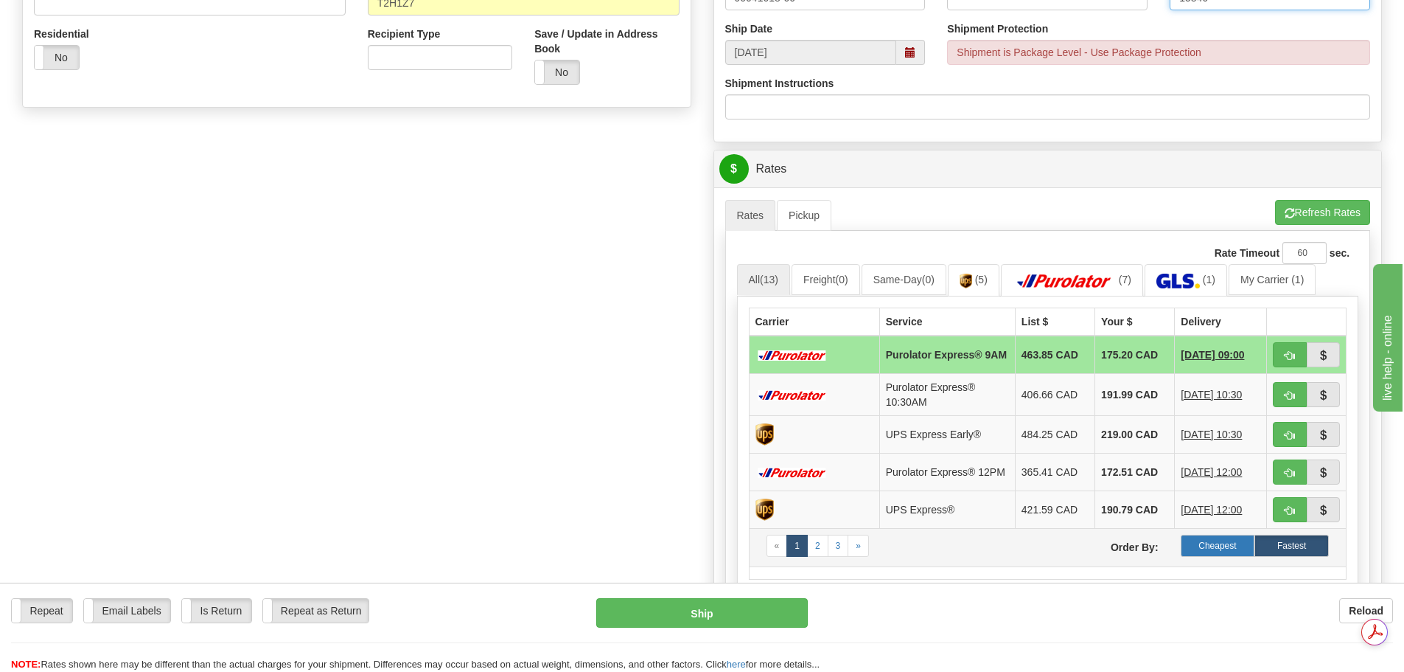
scroll to position [0, 0]
type input "15846"
click at [1205, 554] on label "Cheapest" at bounding box center [1218, 545] width 74 height 22
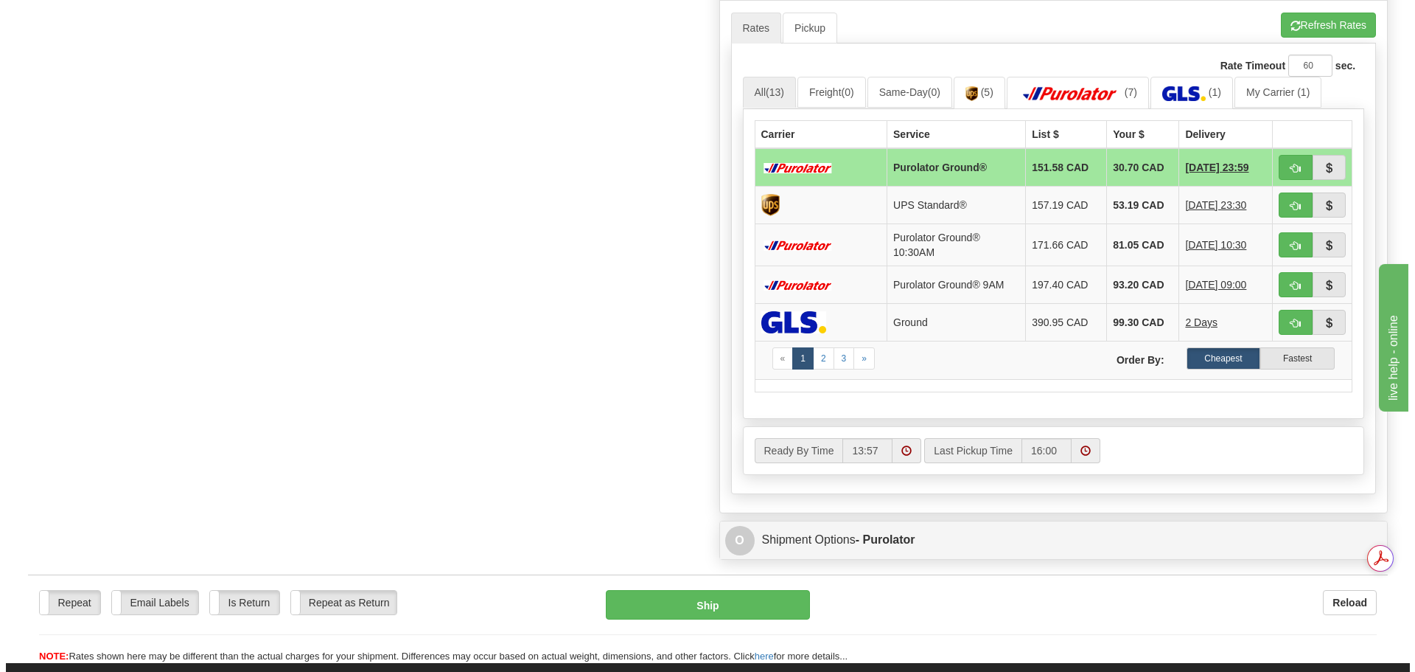
scroll to position [737, 0]
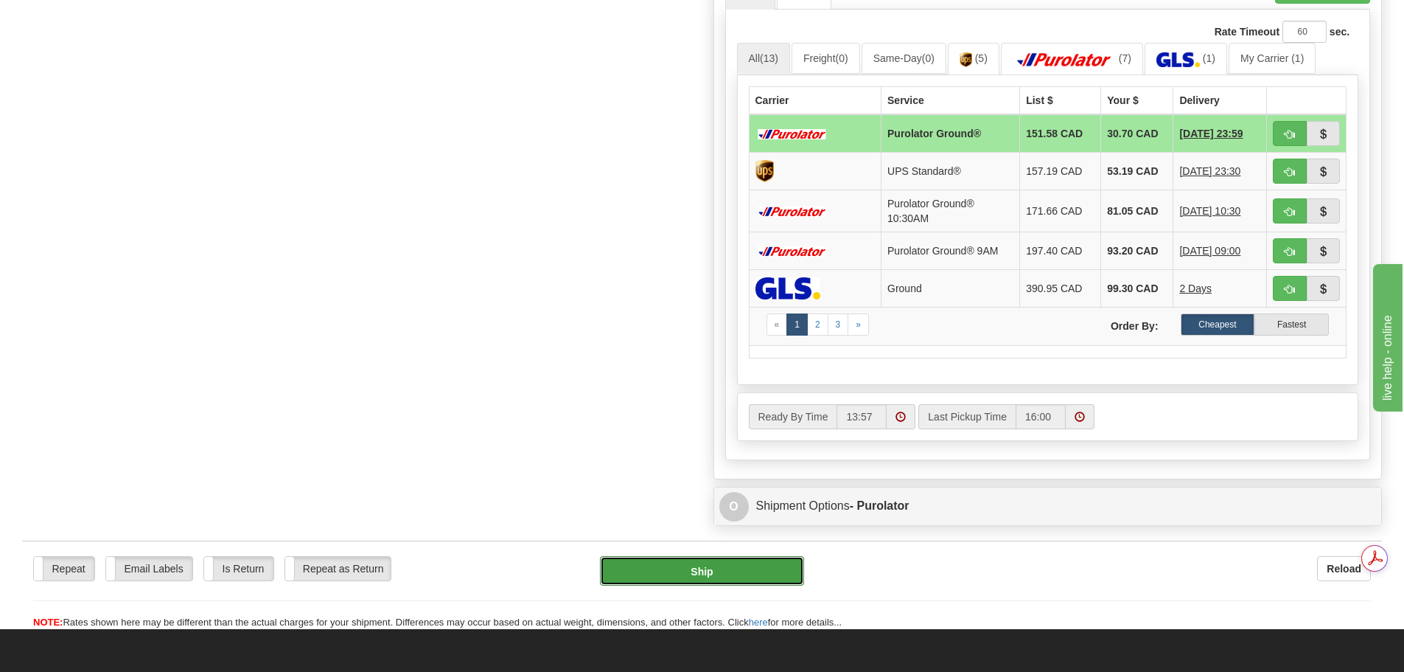
click at [675, 560] on button "Ship" at bounding box center [702, 570] width 204 height 29
type input "260"
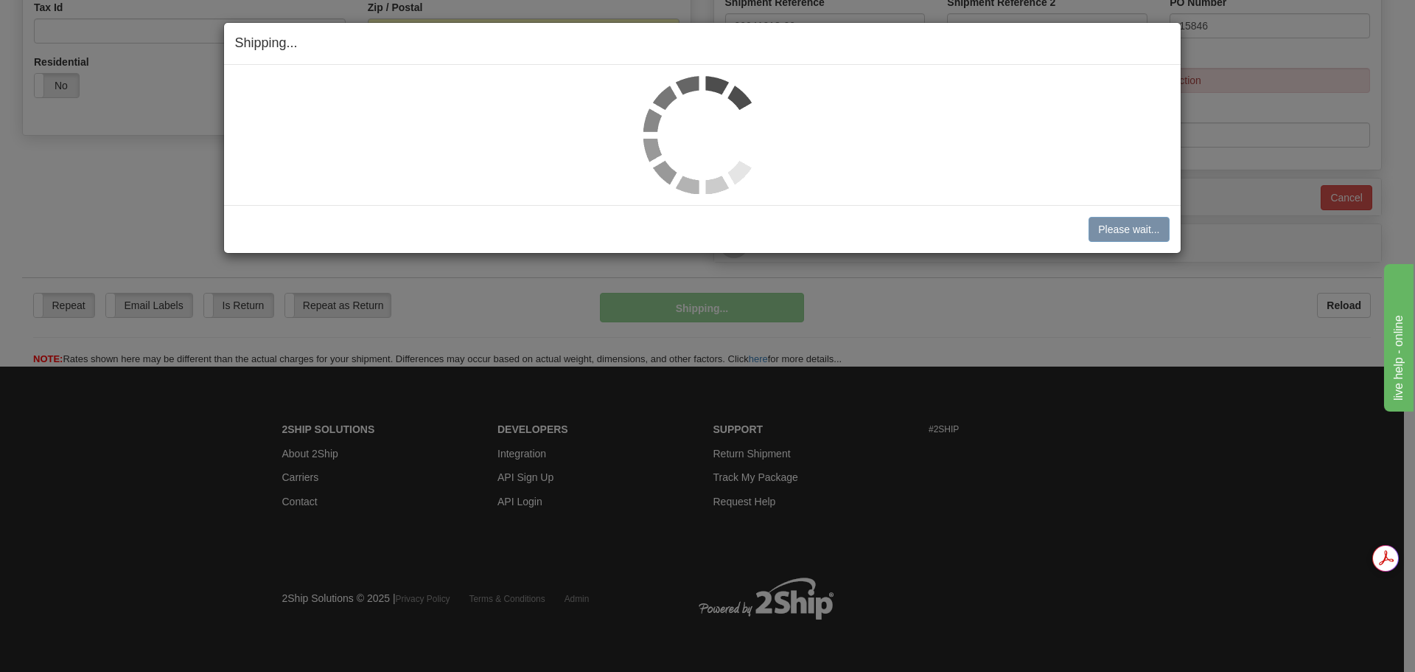
scroll to position [489, 0]
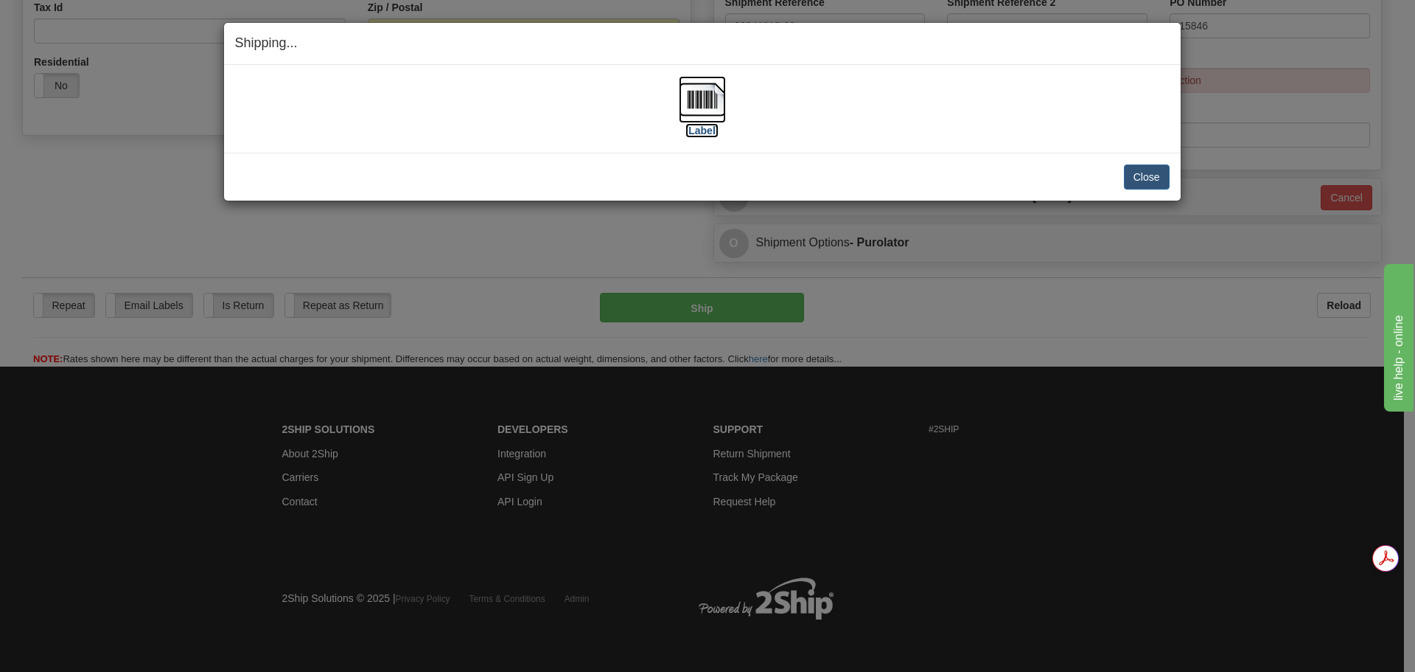
click at [714, 113] on img at bounding box center [702, 99] width 47 height 47
click at [1157, 175] on button "Close" at bounding box center [1147, 176] width 46 height 25
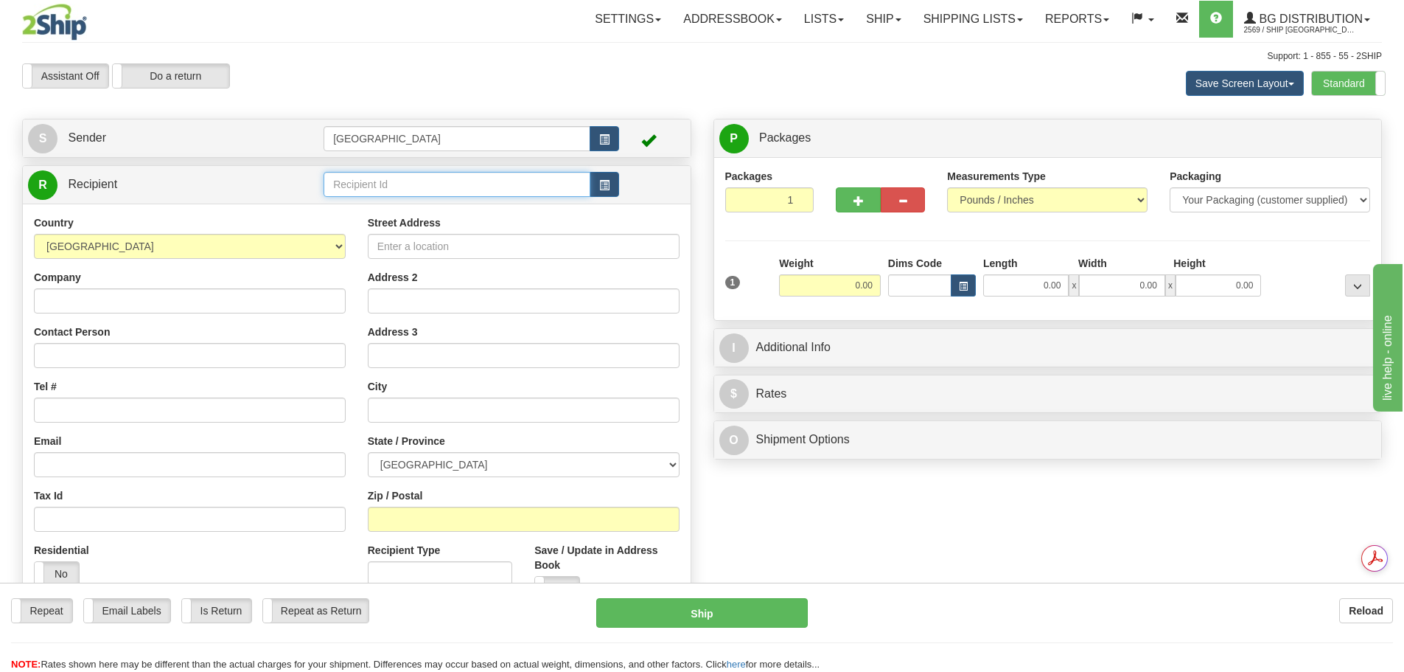
click at [400, 176] on input "text" at bounding box center [457, 184] width 267 height 25
click at [393, 206] on div "80043" at bounding box center [454, 207] width 253 height 16
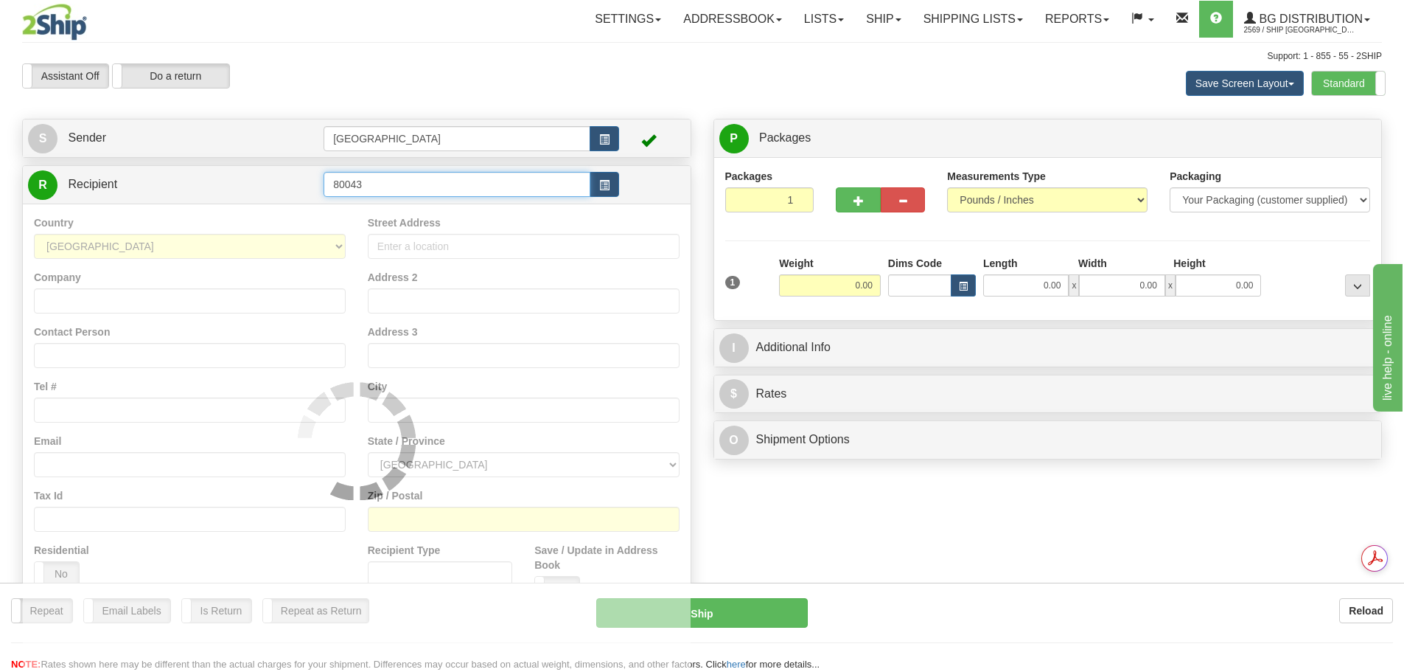
type input "80043"
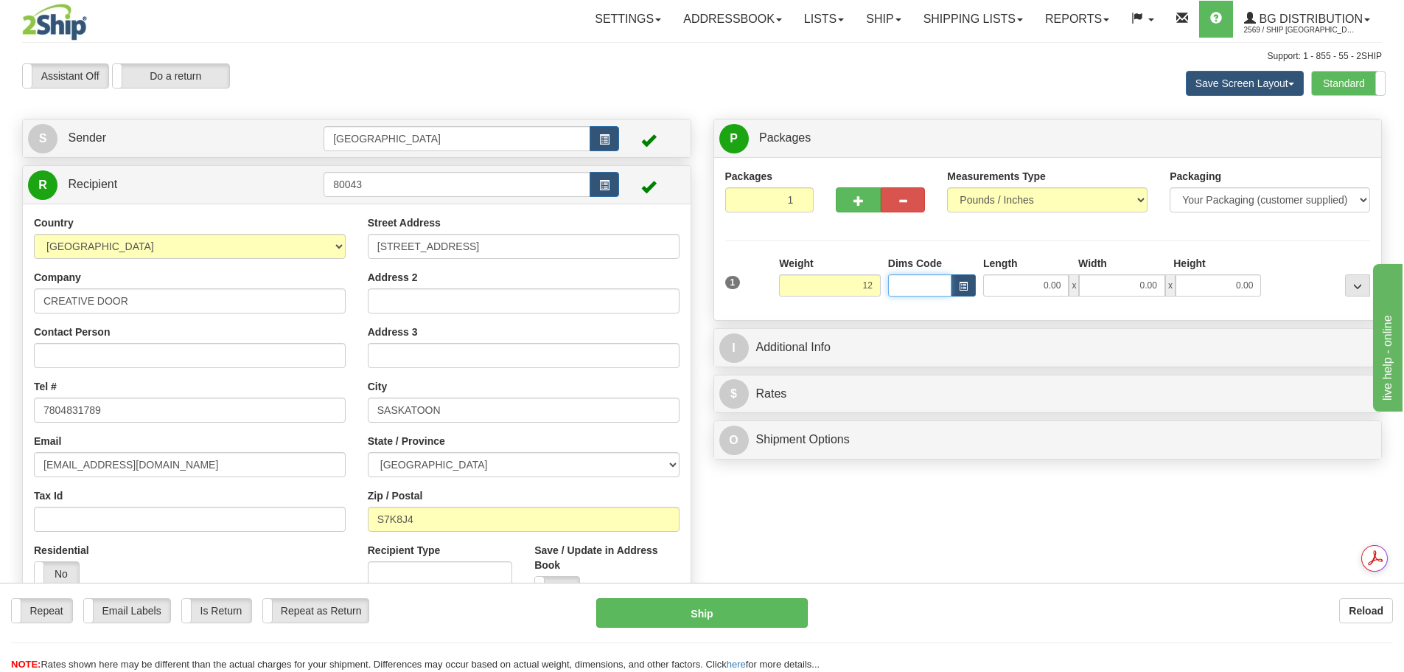
type input "12.00"
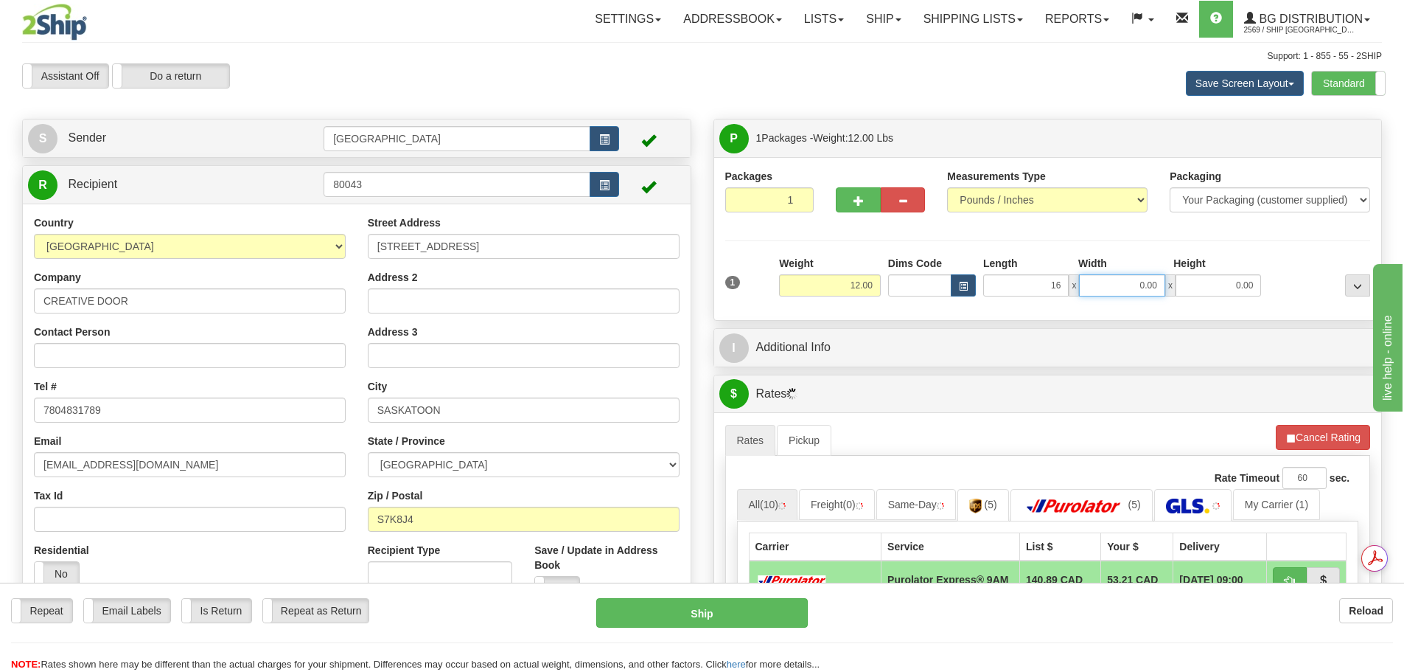
type input "16.00"
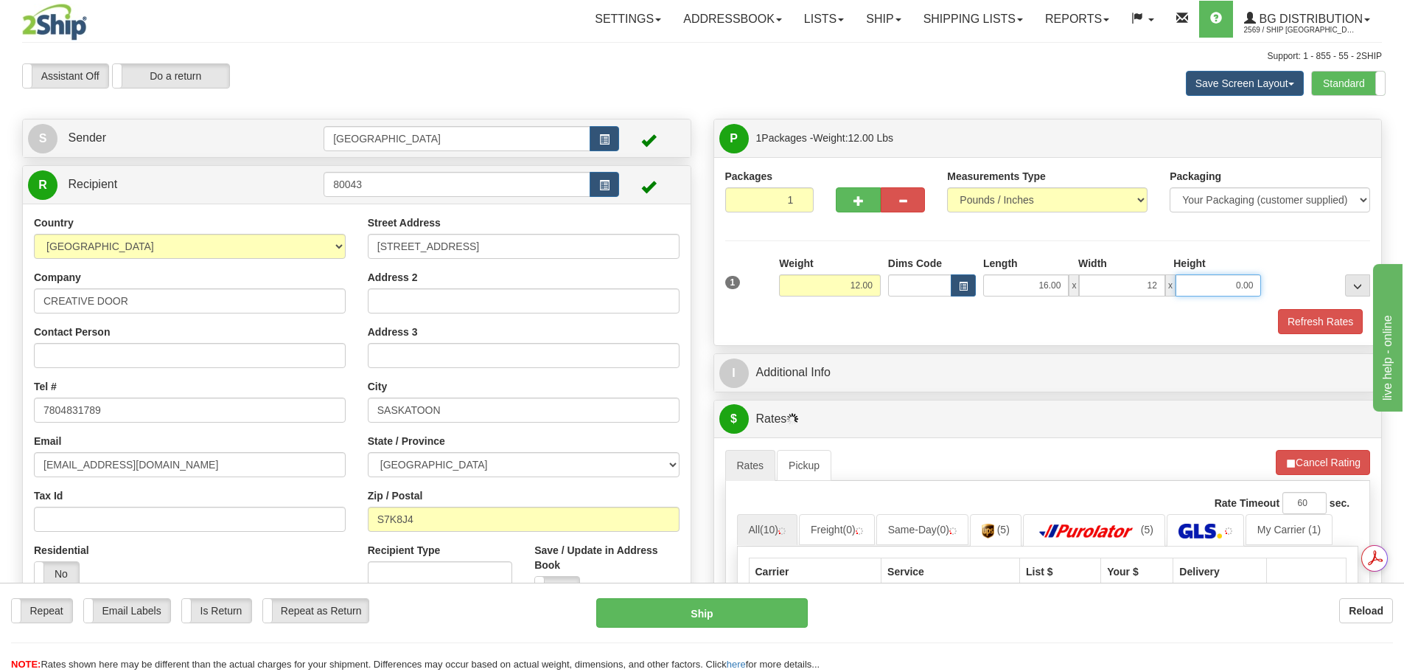
type input "12.00"
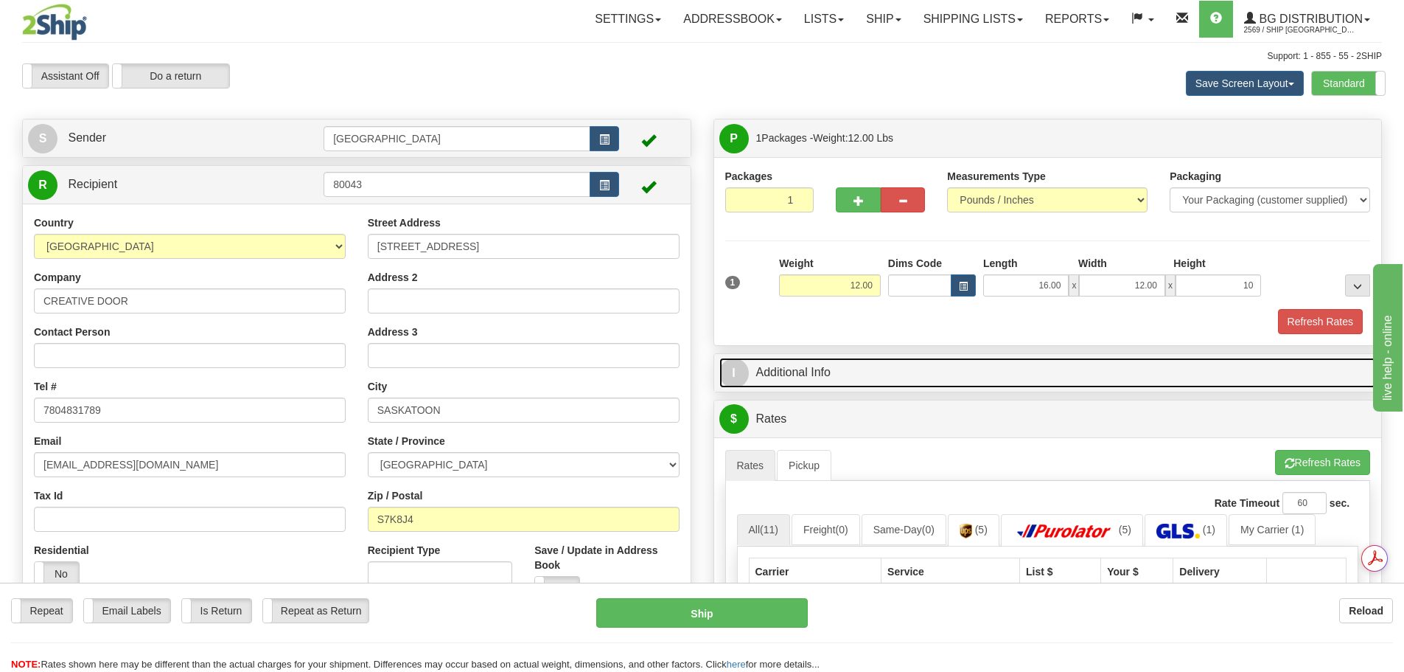
type input "10.00"
click at [888, 380] on link "I Additional Info" at bounding box center [1048, 373] width 658 height 30
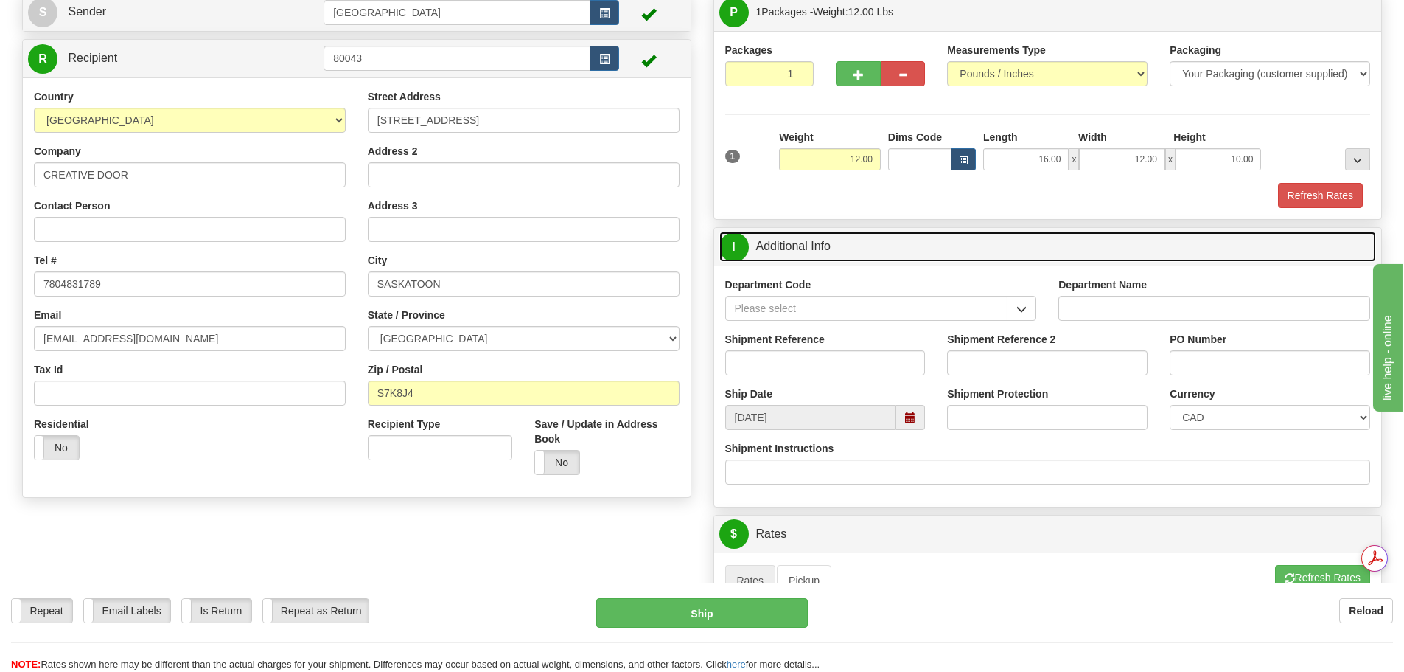
scroll to position [147, 0]
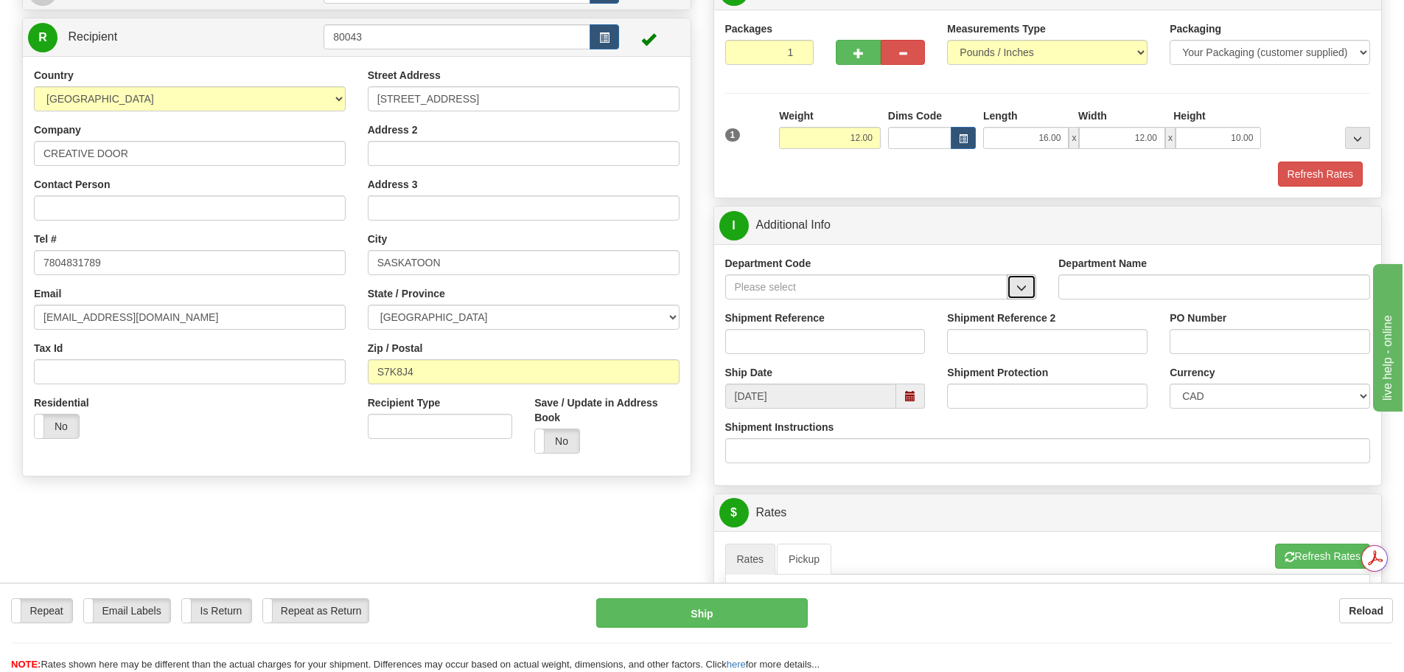
click at [1031, 292] on button "button" at bounding box center [1021, 286] width 29 height 25
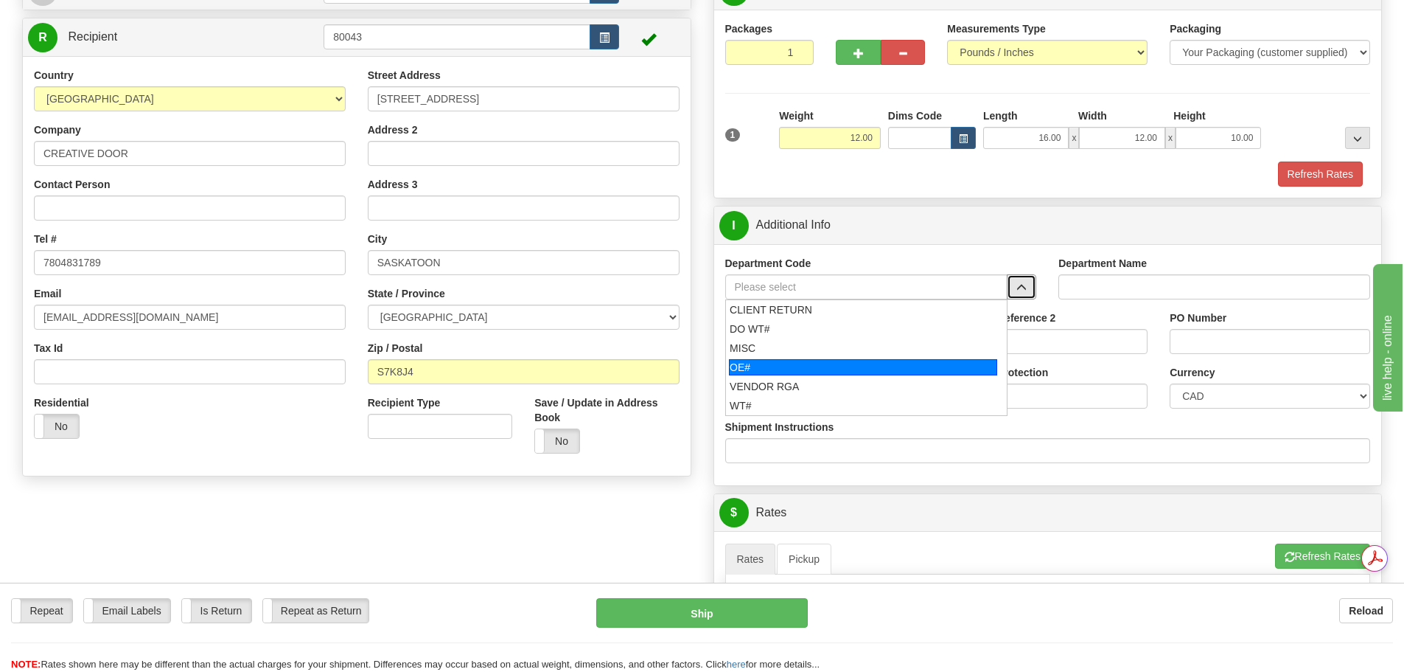
click at [921, 369] on div "OE#" at bounding box center [863, 367] width 268 height 16
type input "OE#"
type input "ORDERS"
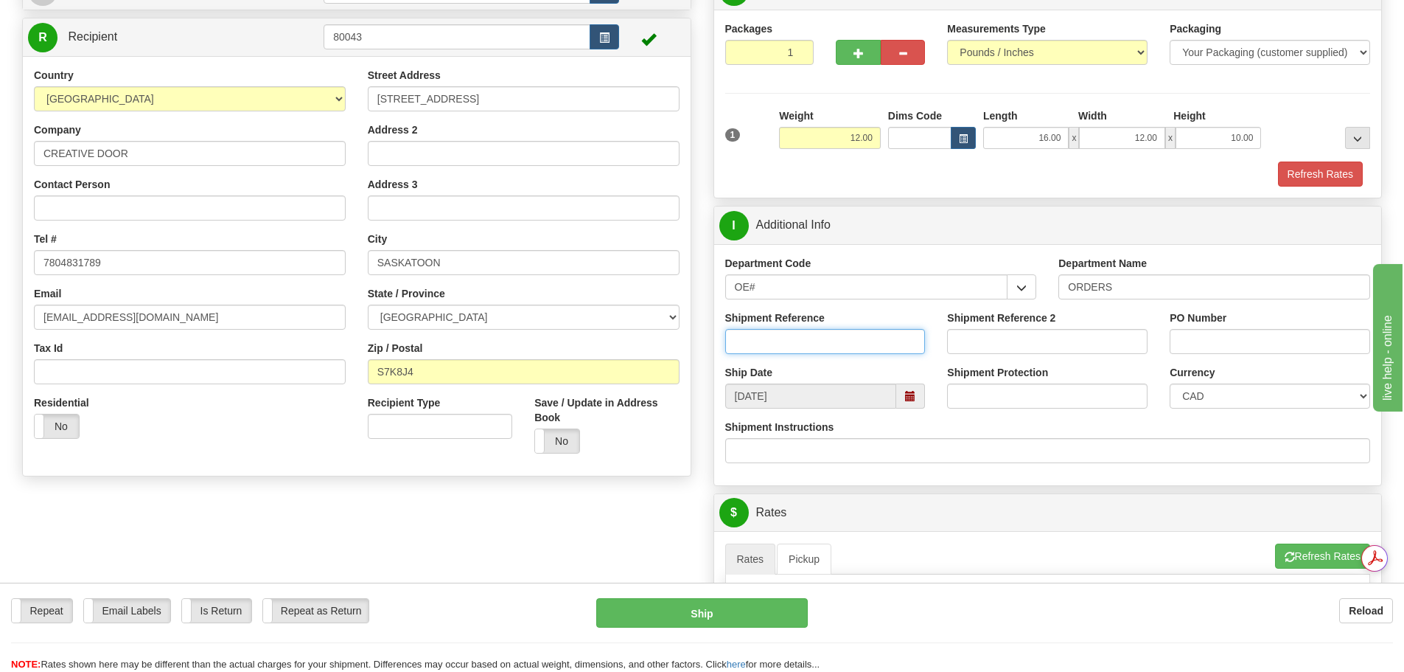
click at [860, 339] on input "Shipment Reference" at bounding box center [825, 341] width 201 height 25
type input "0"
type input "90041023-00"
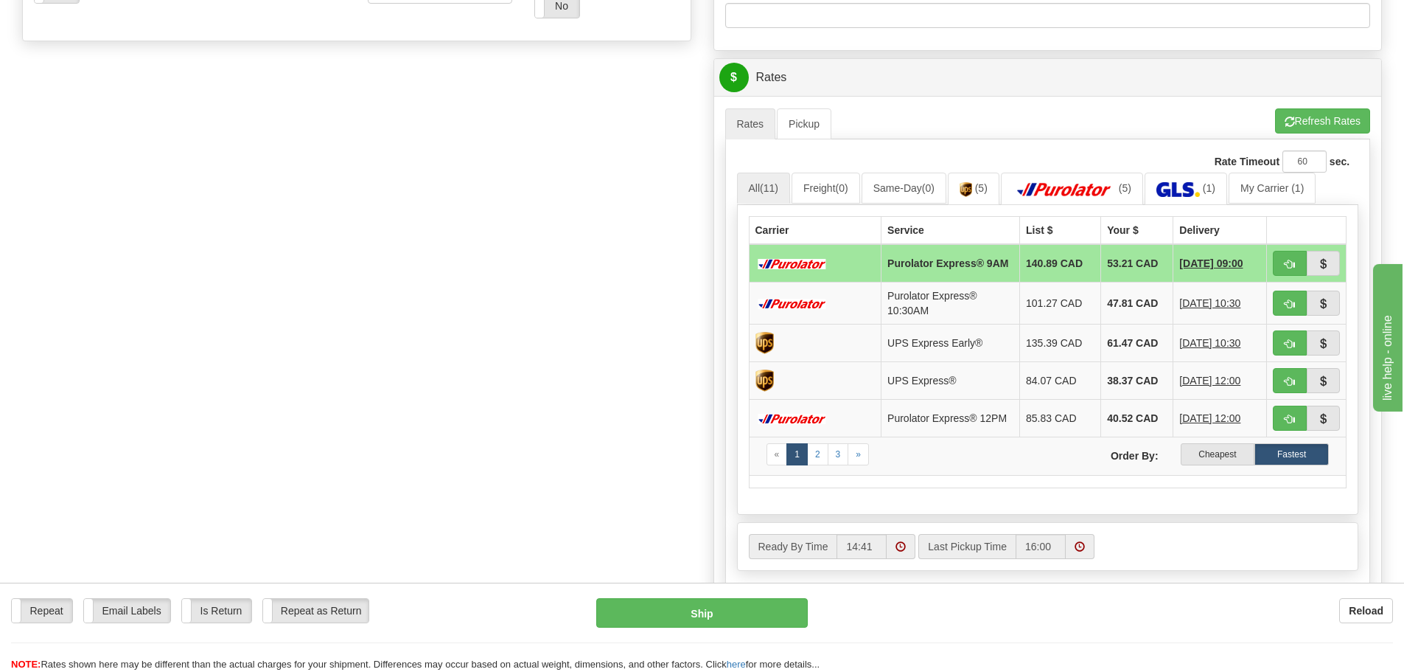
scroll to position [737, 0]
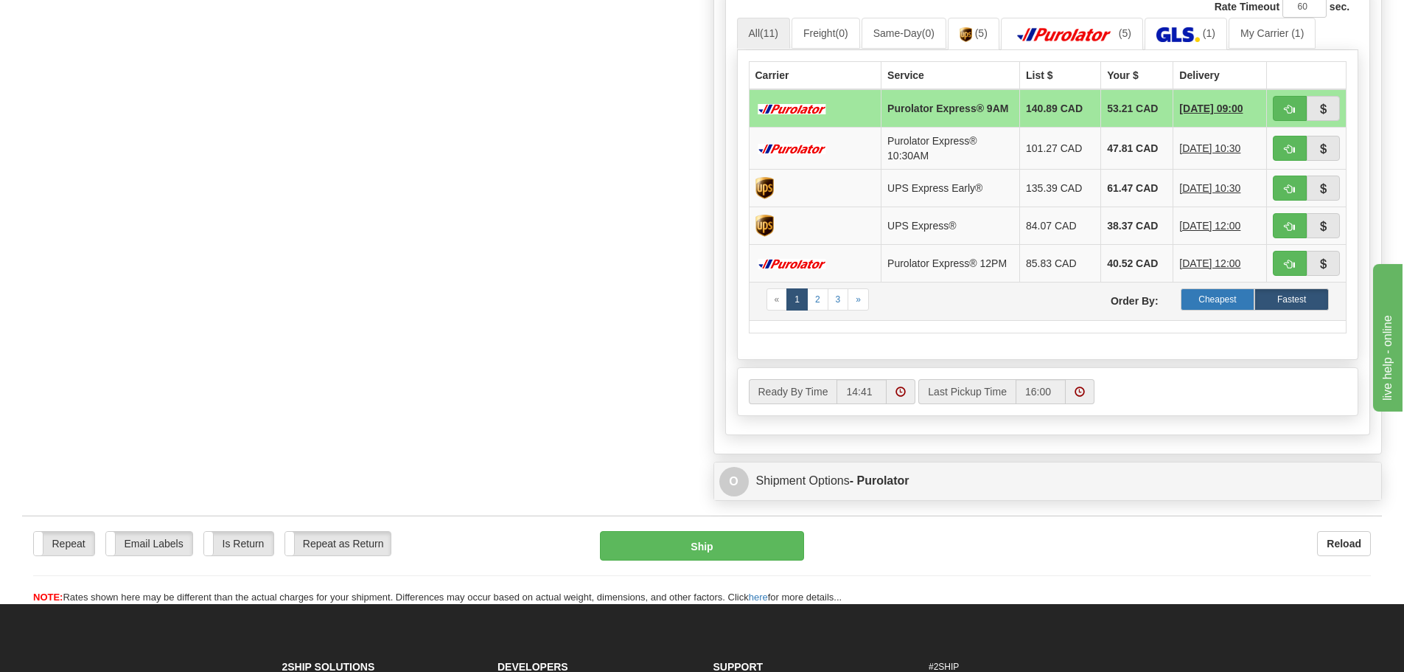
type input "SP39912"
click at [1226, 304] on label "Cheapest" at bounding box center [1218, 299] width 74 height 22
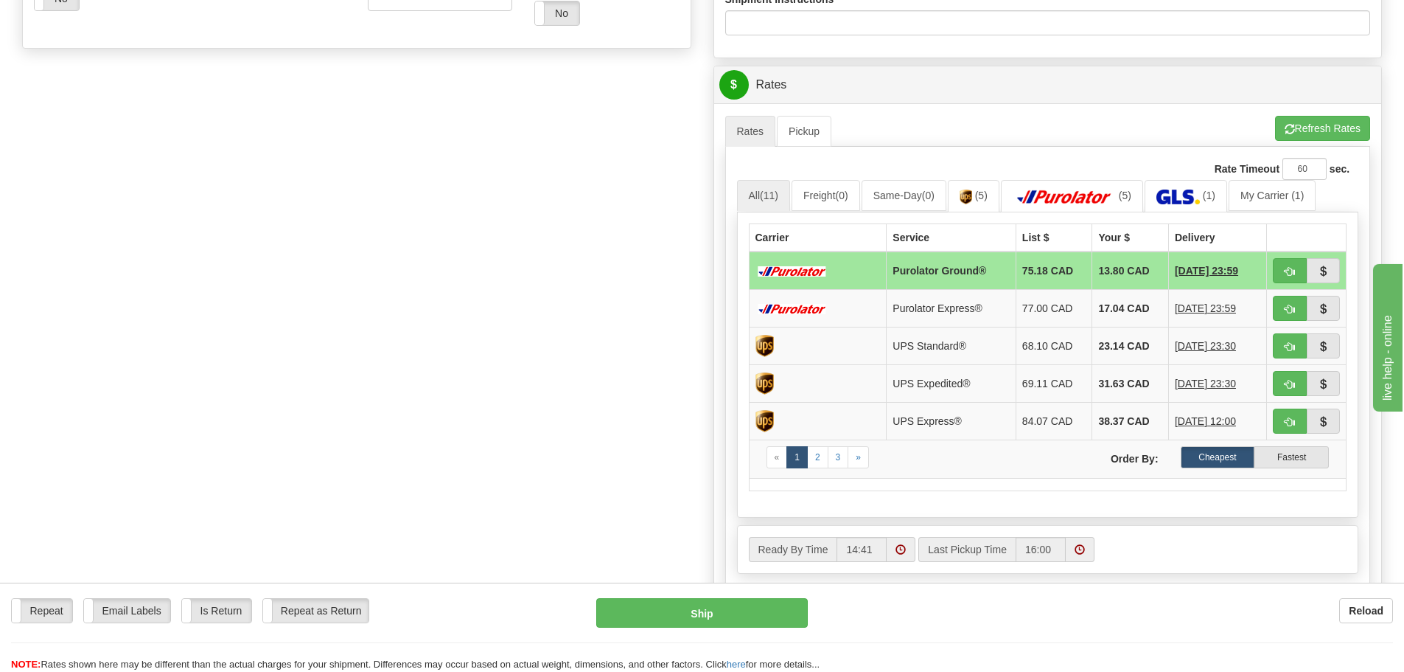
scroll to position [369, 0]
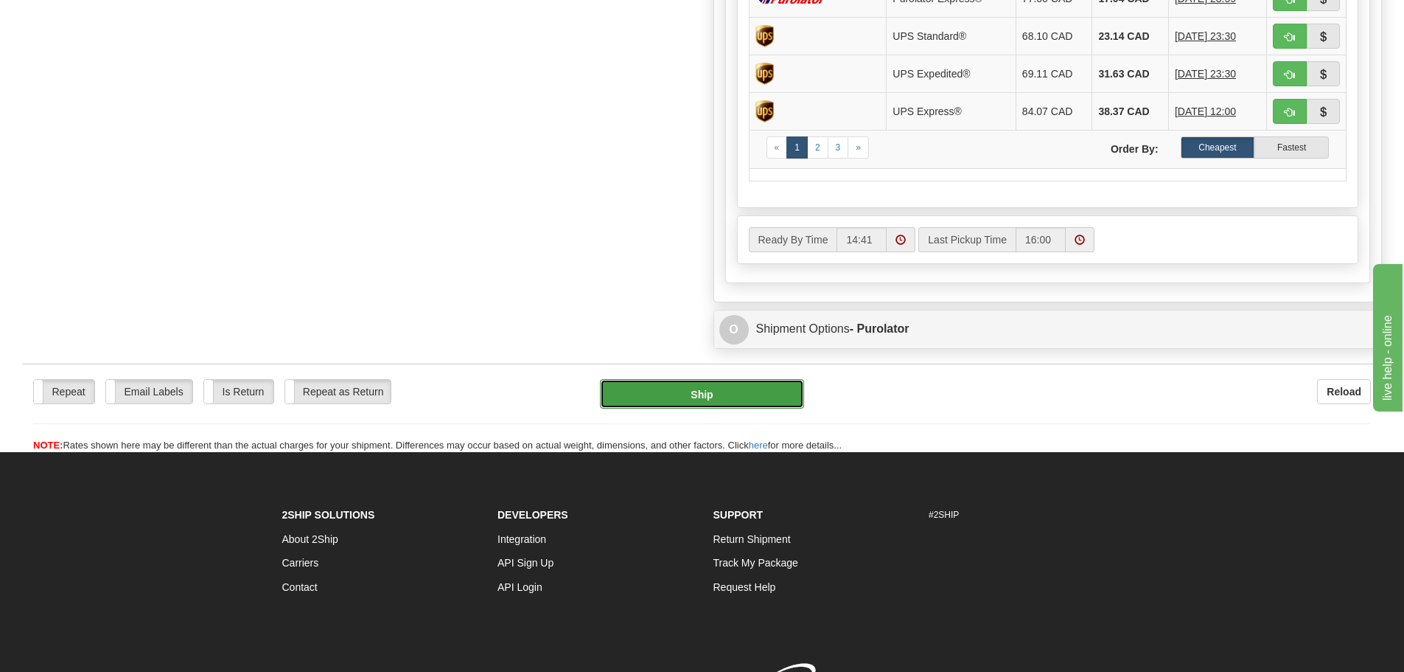
click at [784, 400] on button "Ship" at bounding box center [702, 393] width 204 height 29
type input "260"
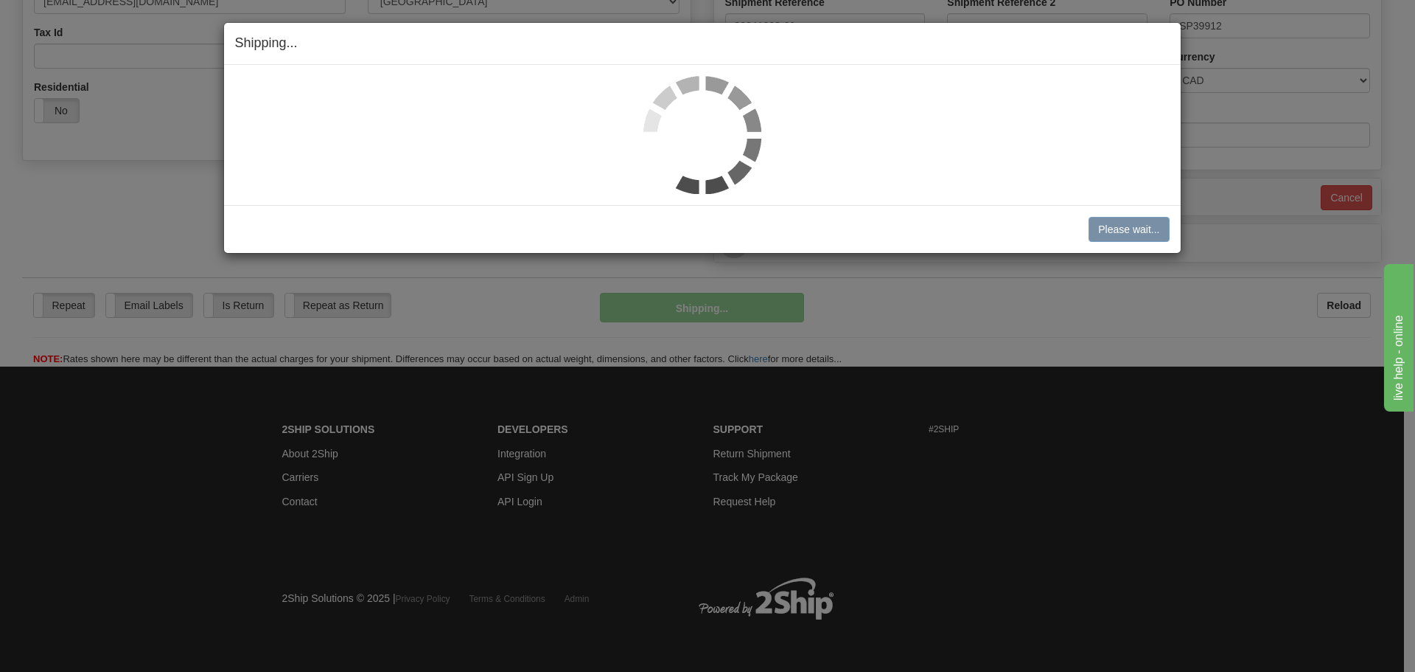
scroll to position [464, 0]
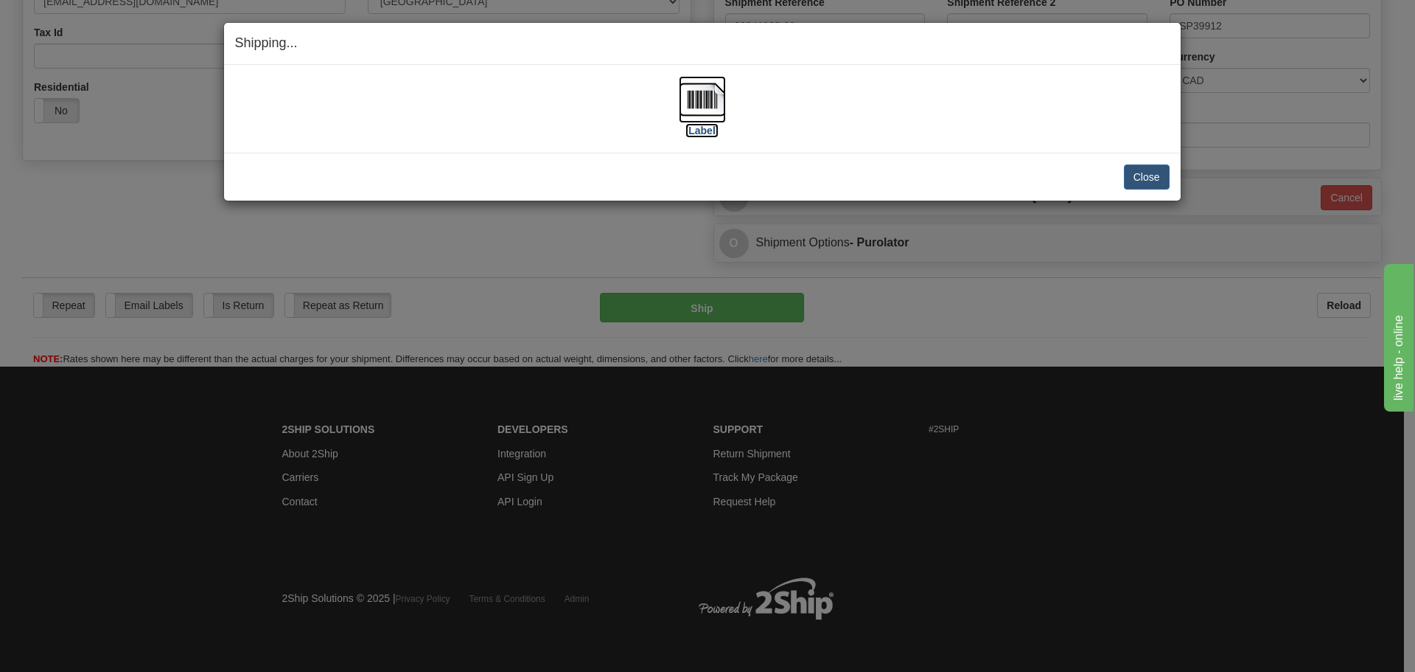
click at [703, 111] on img at bounding box center [702, 99] width 47 height 47
